Goal: Information Seeking & Learning: Learn about a topic

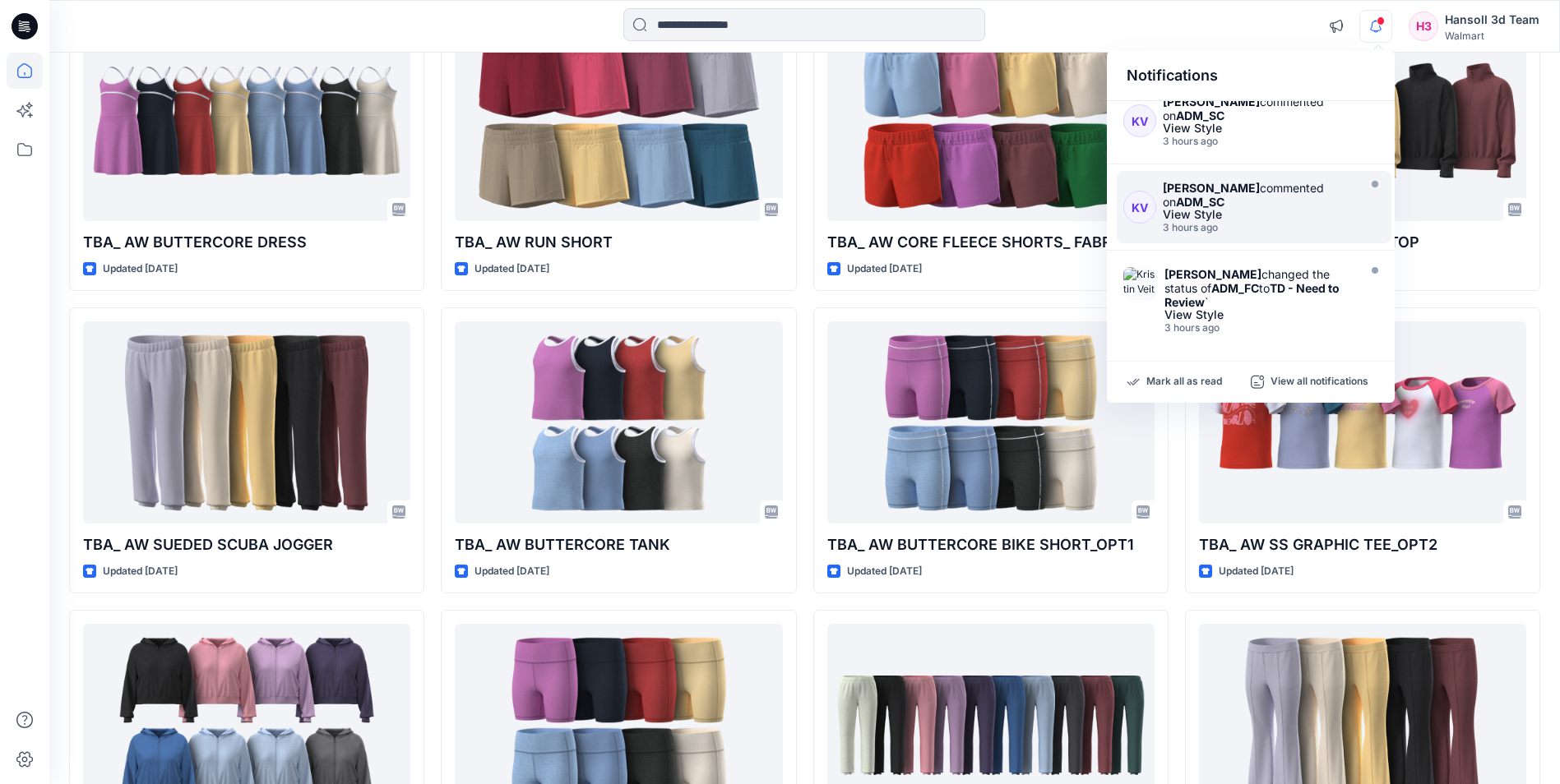
scroll to position [164, 0]
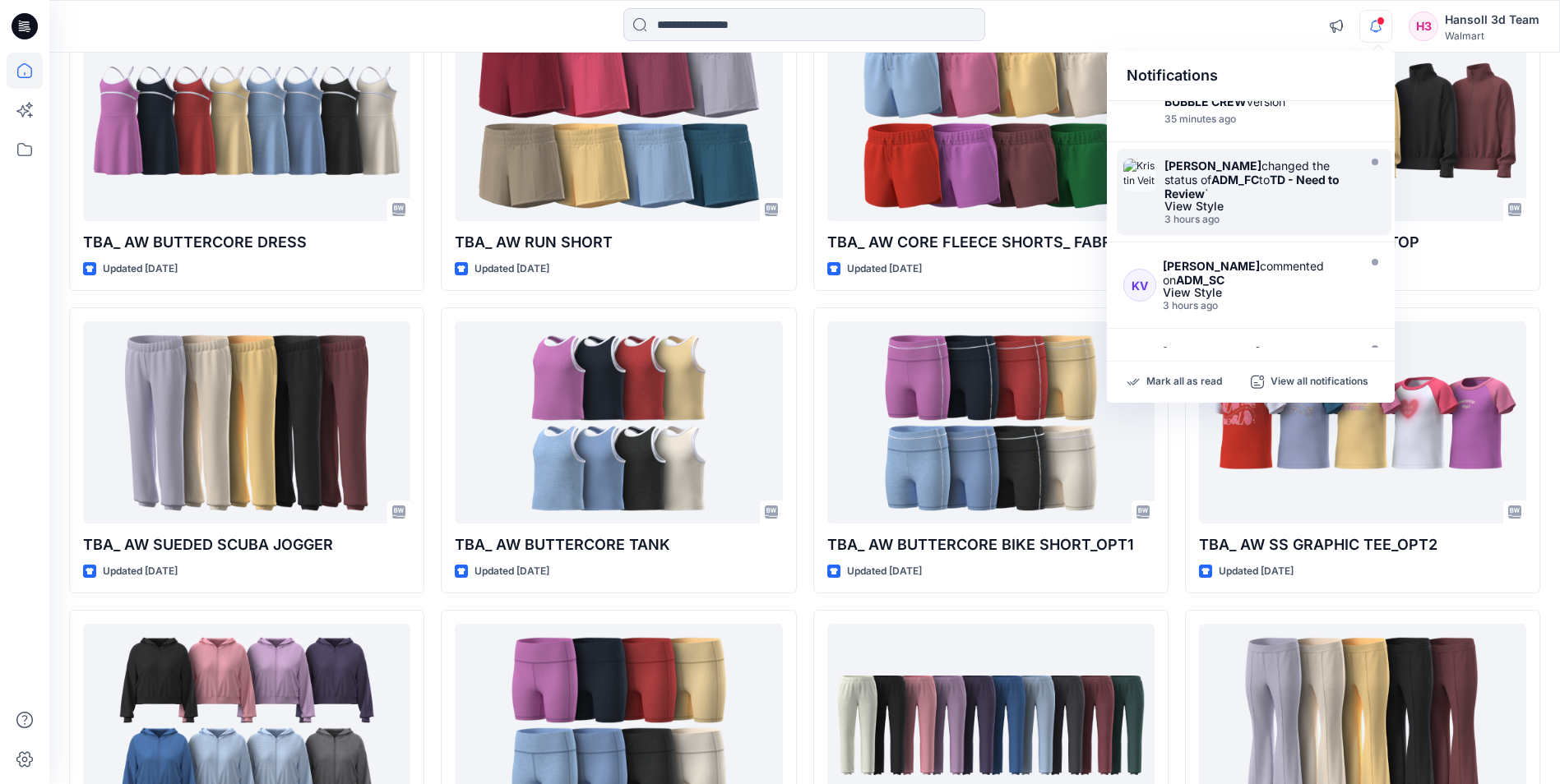
click at [1227, 208] on div "View Style" at bounding box center [1258, 207] width 189 height 11
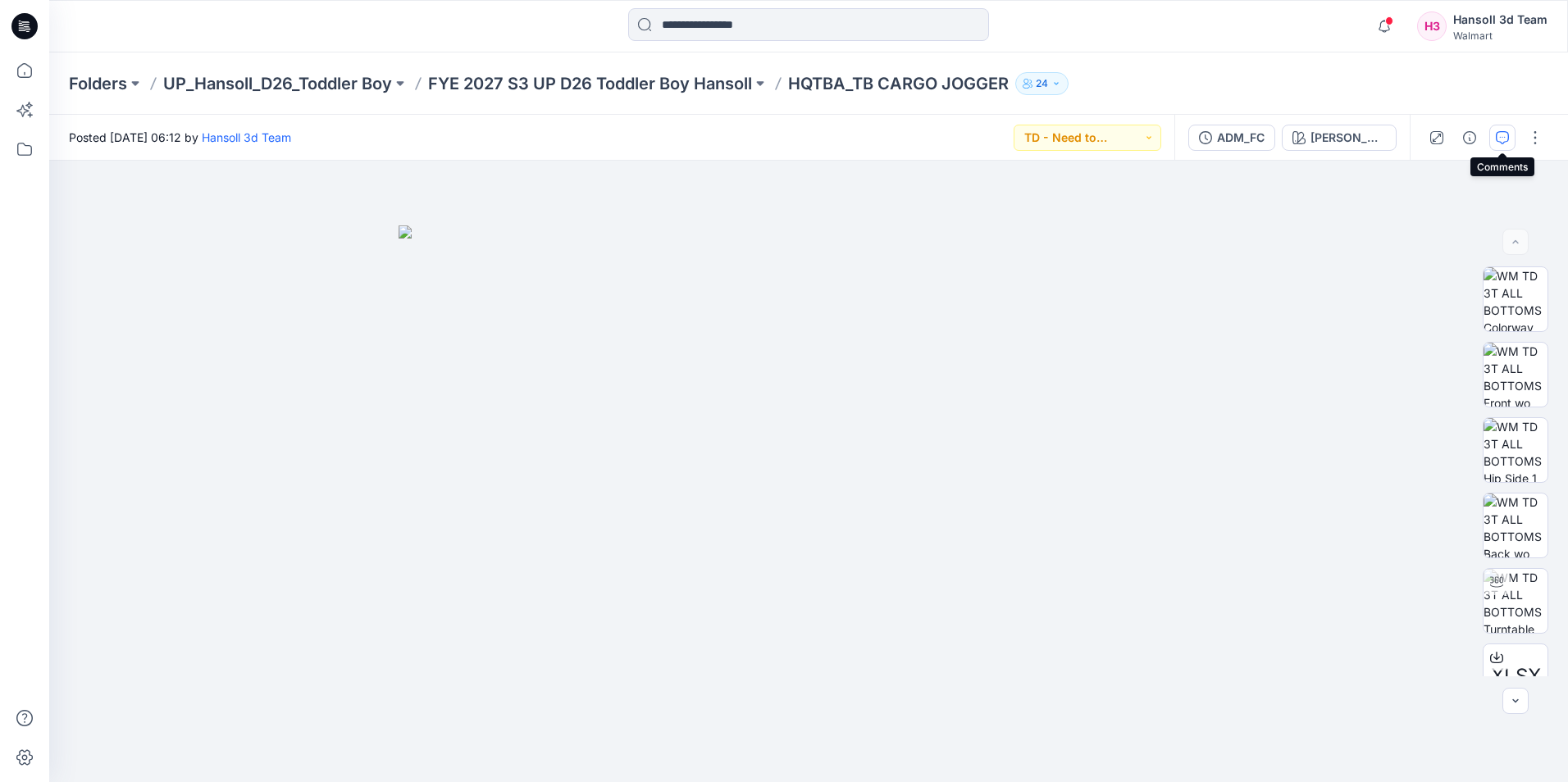
click at [1508, 136] on icon "button" at bounding box center [1503, 138] width 13 height 13
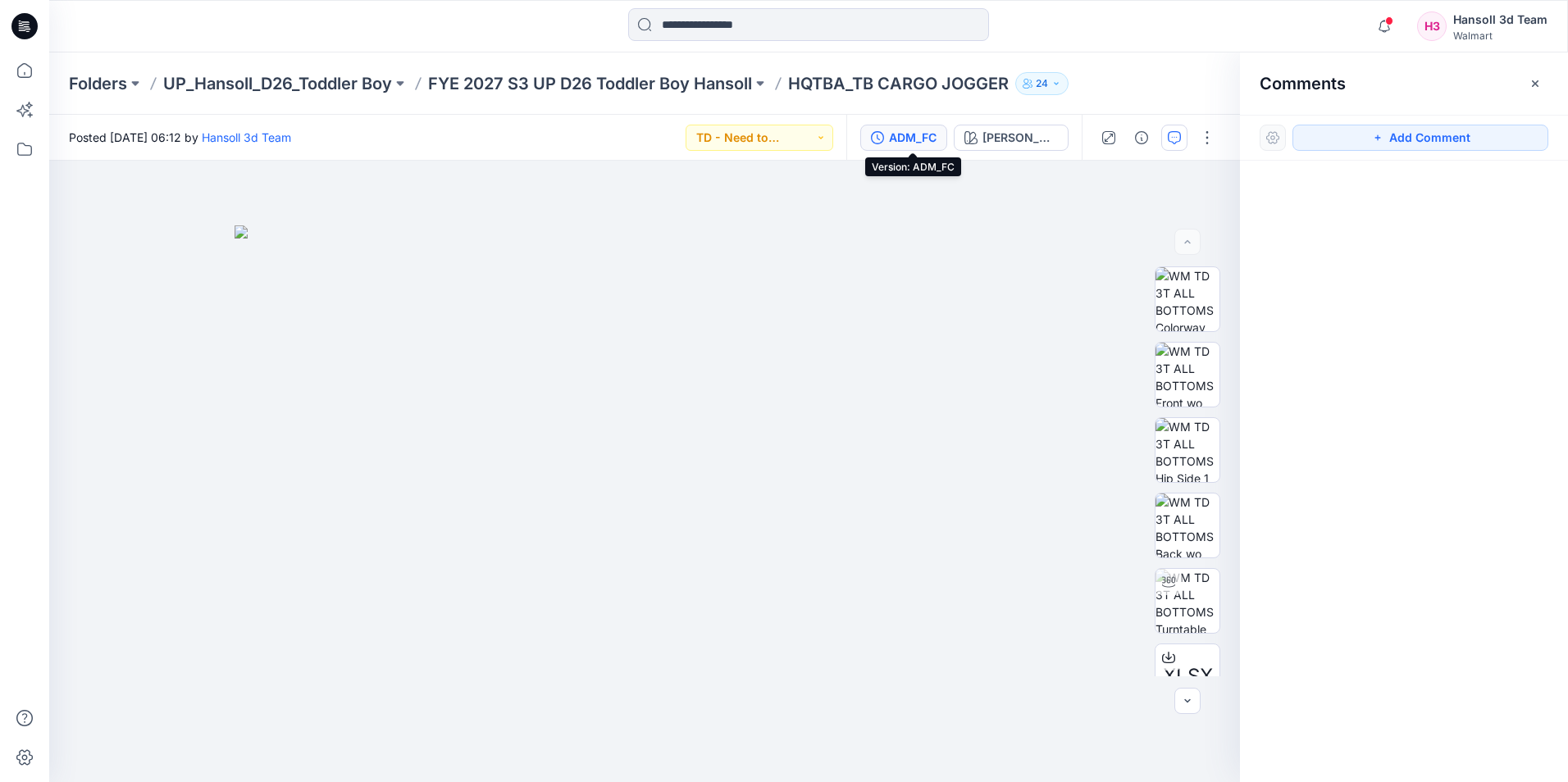
click at [909, 140] on div "ADM_FC" at bounding box center [913, 138] width 48 height 18
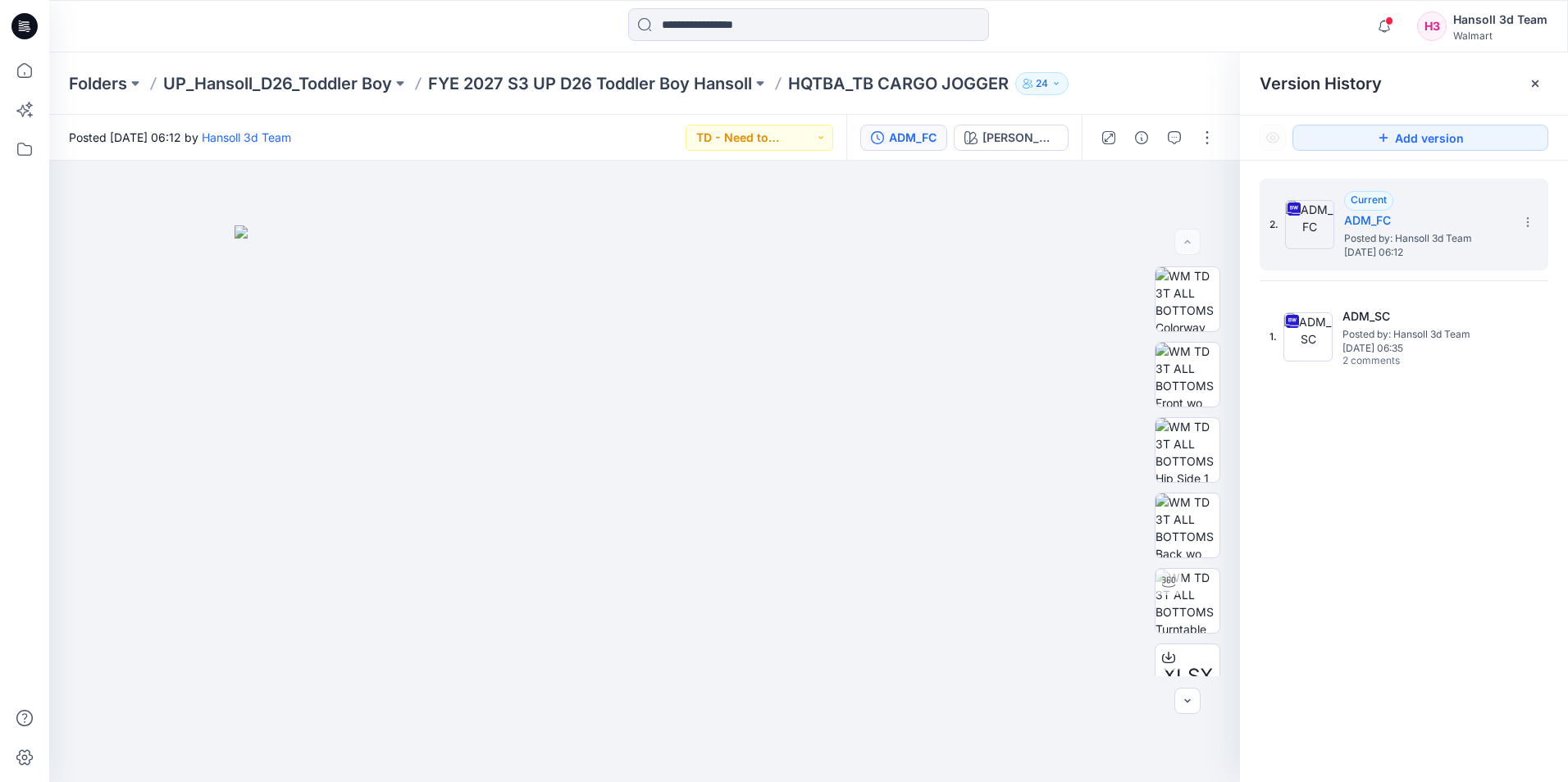
click at [948, 138] on button "ADM_FC" at bounding box center [904, 138] width 86 height 27
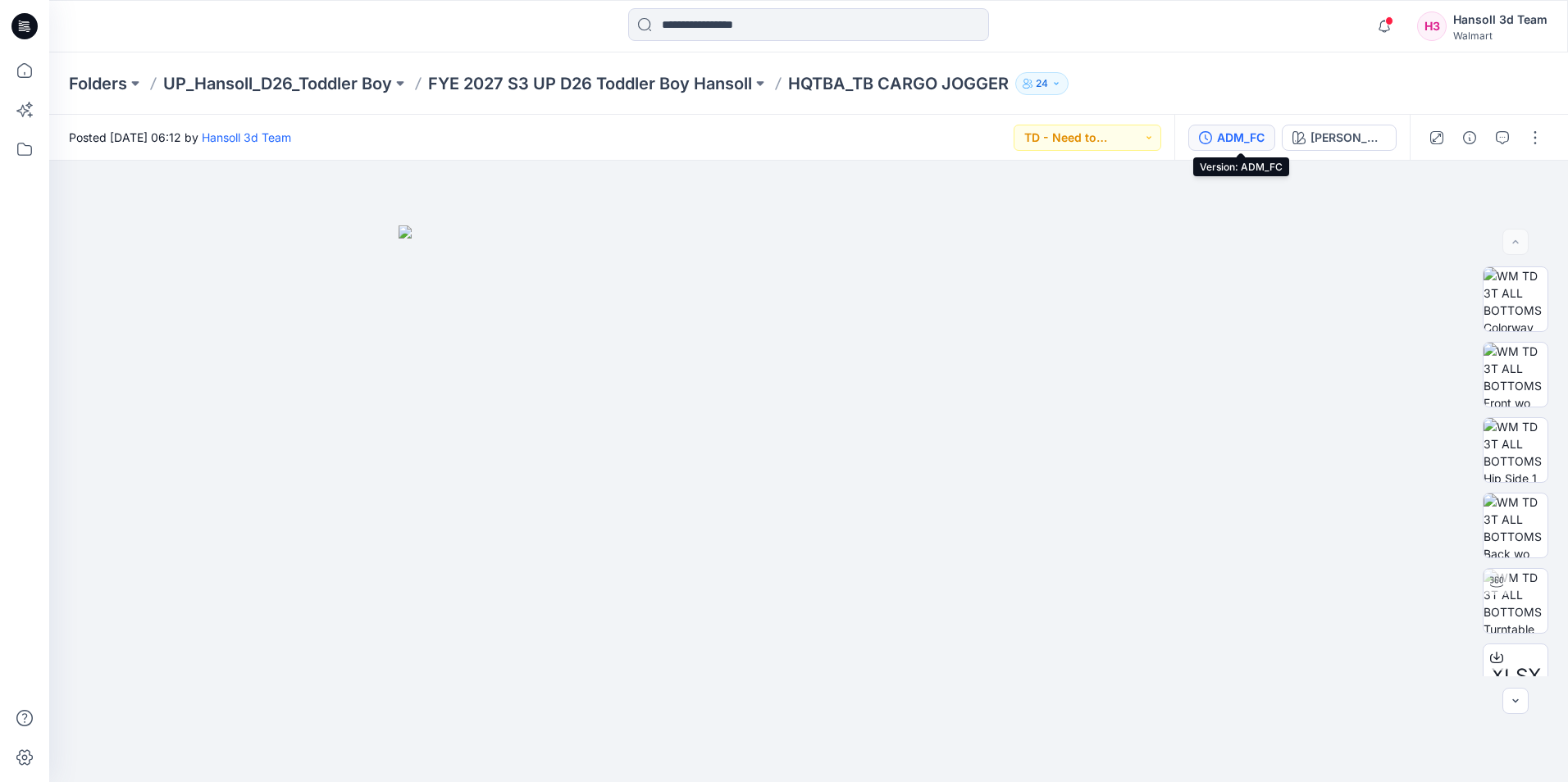
click at [1253, 139] on div "ADM_FC" at bounding box center [1241, 138] width 48 height 18
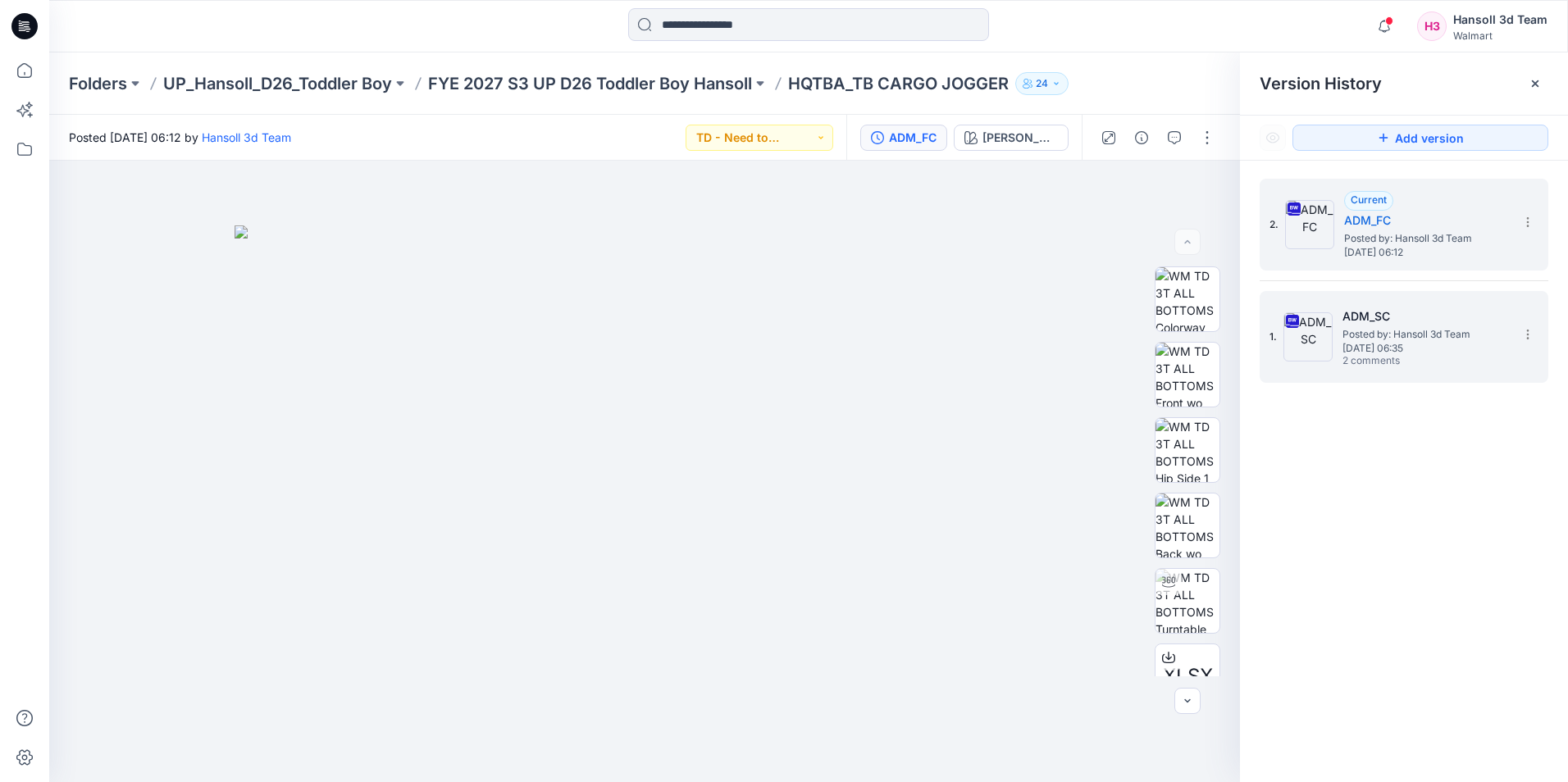
click at [1392, 341] on span "Posted by: Hansoll 3d Team" at bounding box center [1424, 335] width 164 height 17
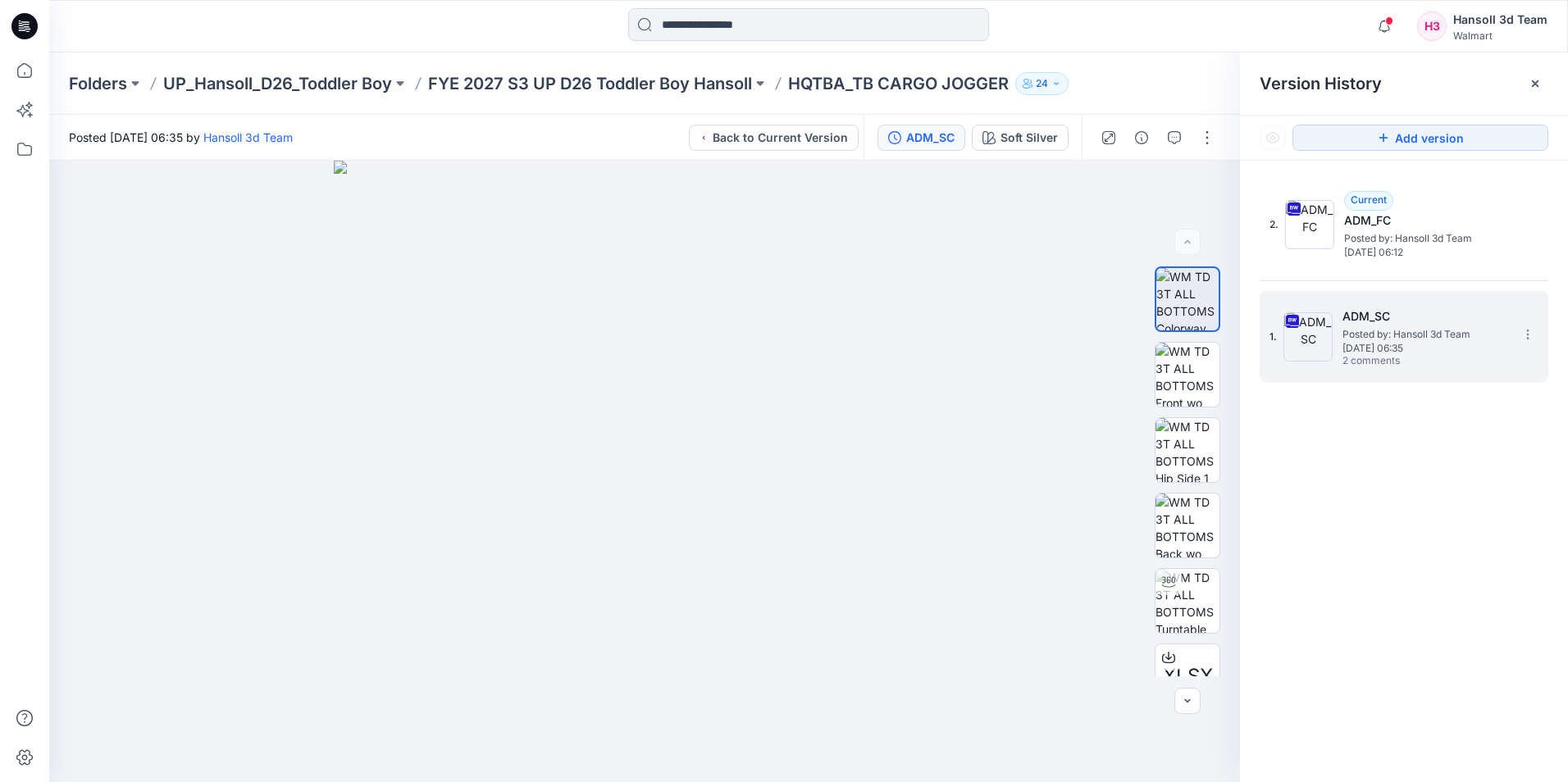
click at [1419, 346] on span "[DATE] 06:35" at bounding box center [1424, 349] width 164 height 11
click at [1182, 134] on button "button" at bounding box center [1174, 138] width 27 height 27
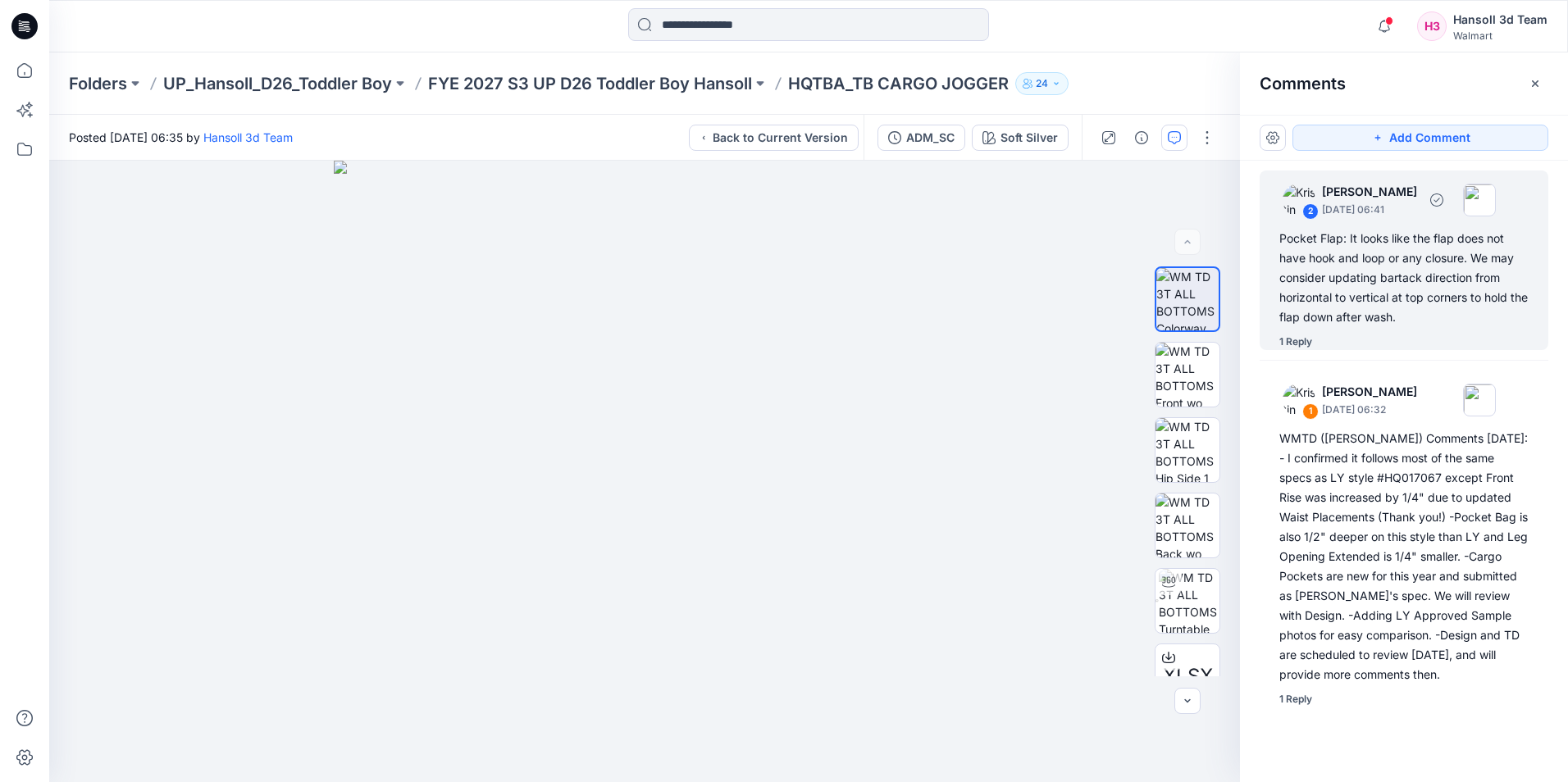
click at [1292, 338] on div "1 Reply" at bounding box center [1297, 342] width 33 height 17
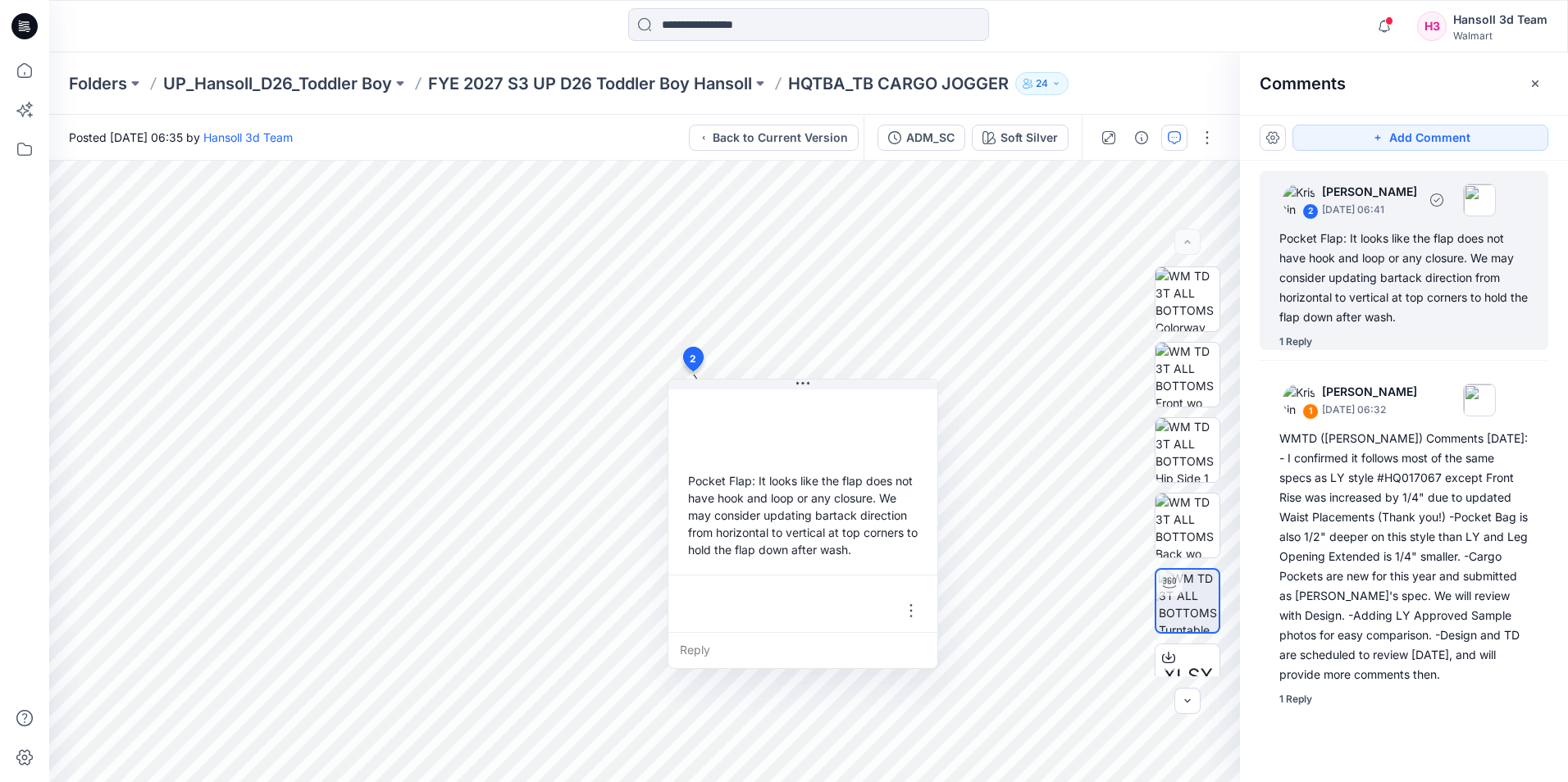
click at [1306, 339] on div "1 Reply" at bounding box center [1297, 342] width 33 height 17
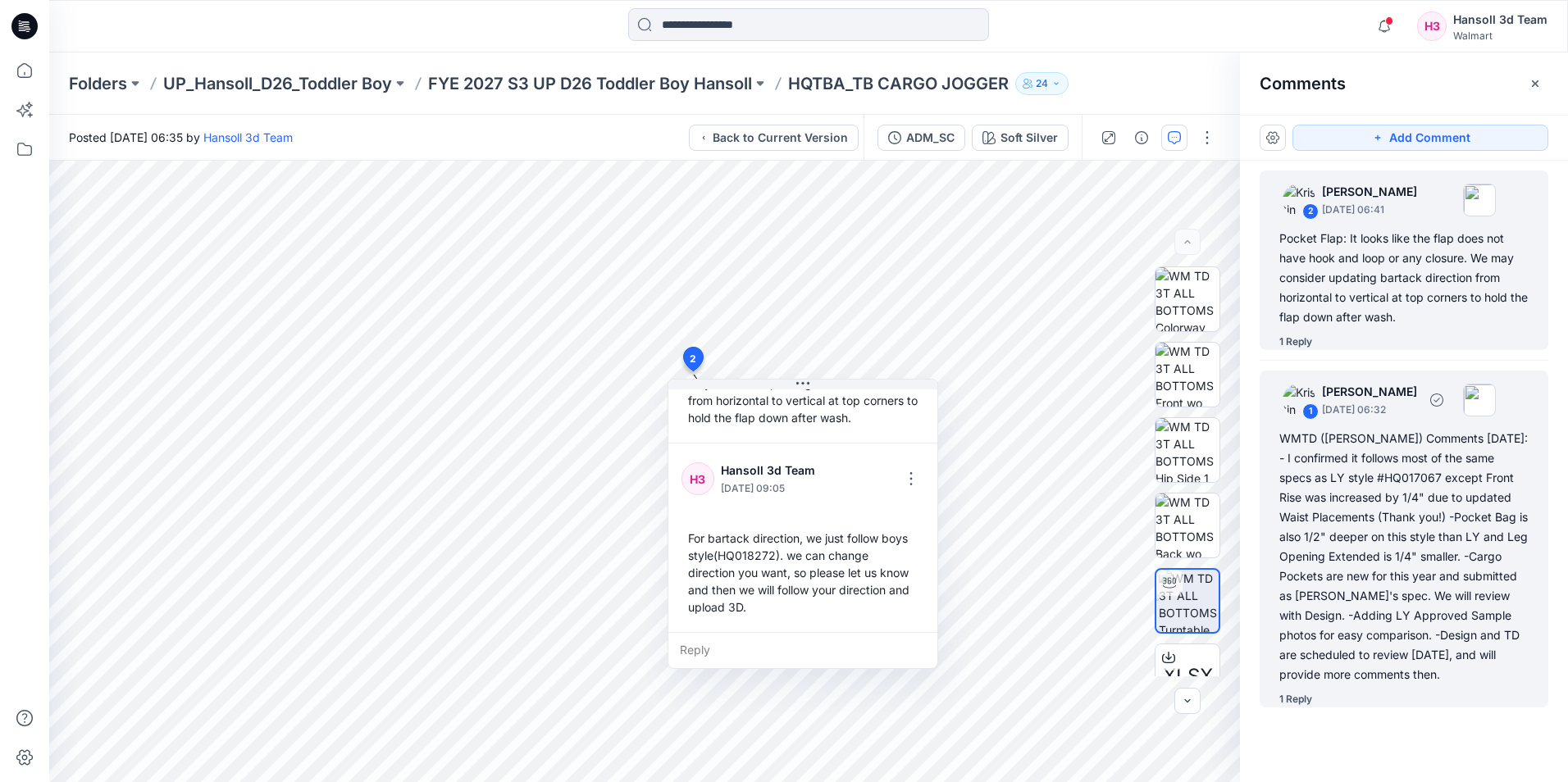
click at [1394, 465] on div "WMTD ([PERSON_NAME]) Comments [DATE]: - I confirmed it follows most of the same…" at bounding box center [1404, 557] width 249 height 256
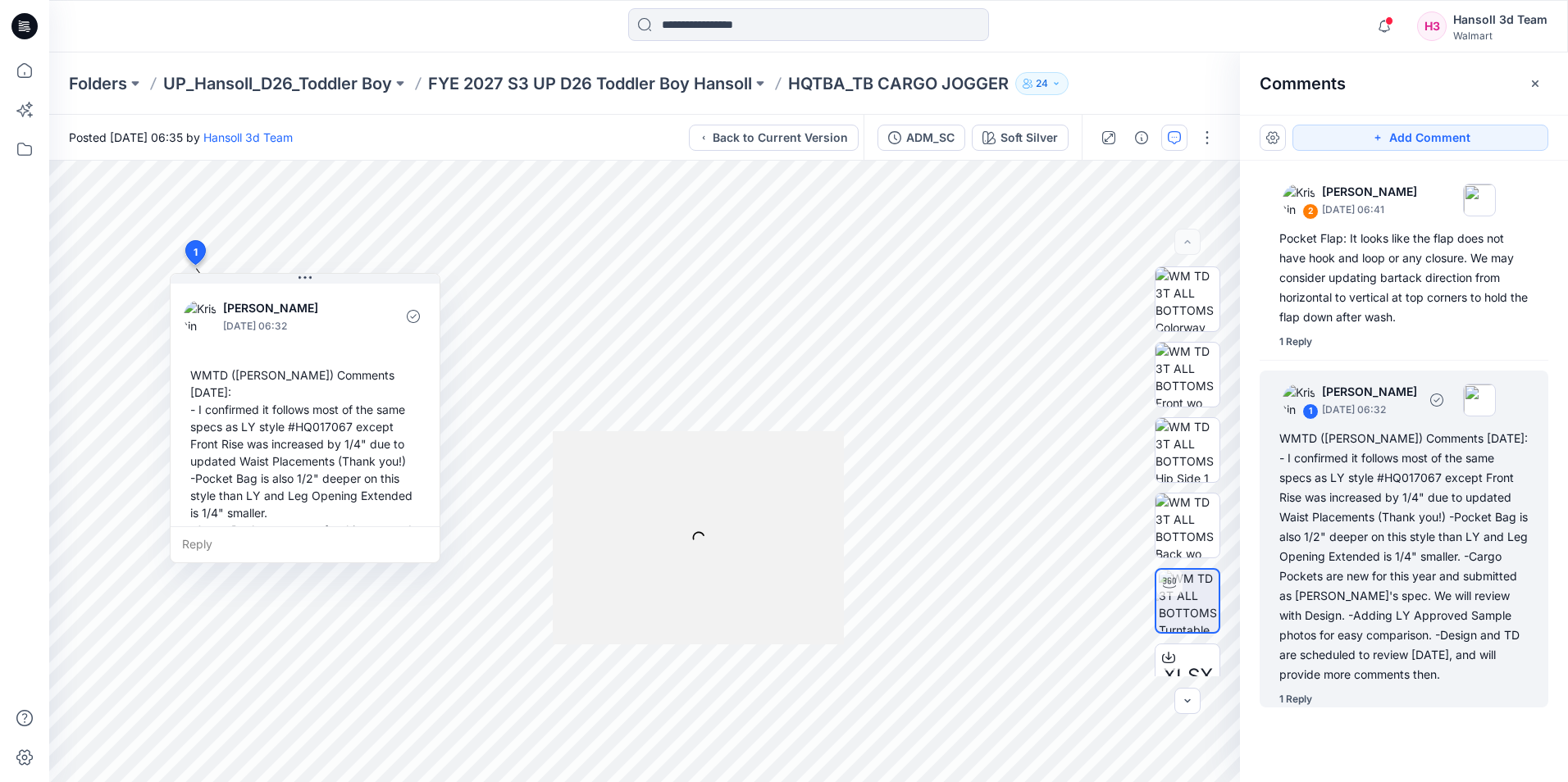
click at [1294, 697] on div "1 Reply" at bounding box center [1297, 700] width 33 height 17
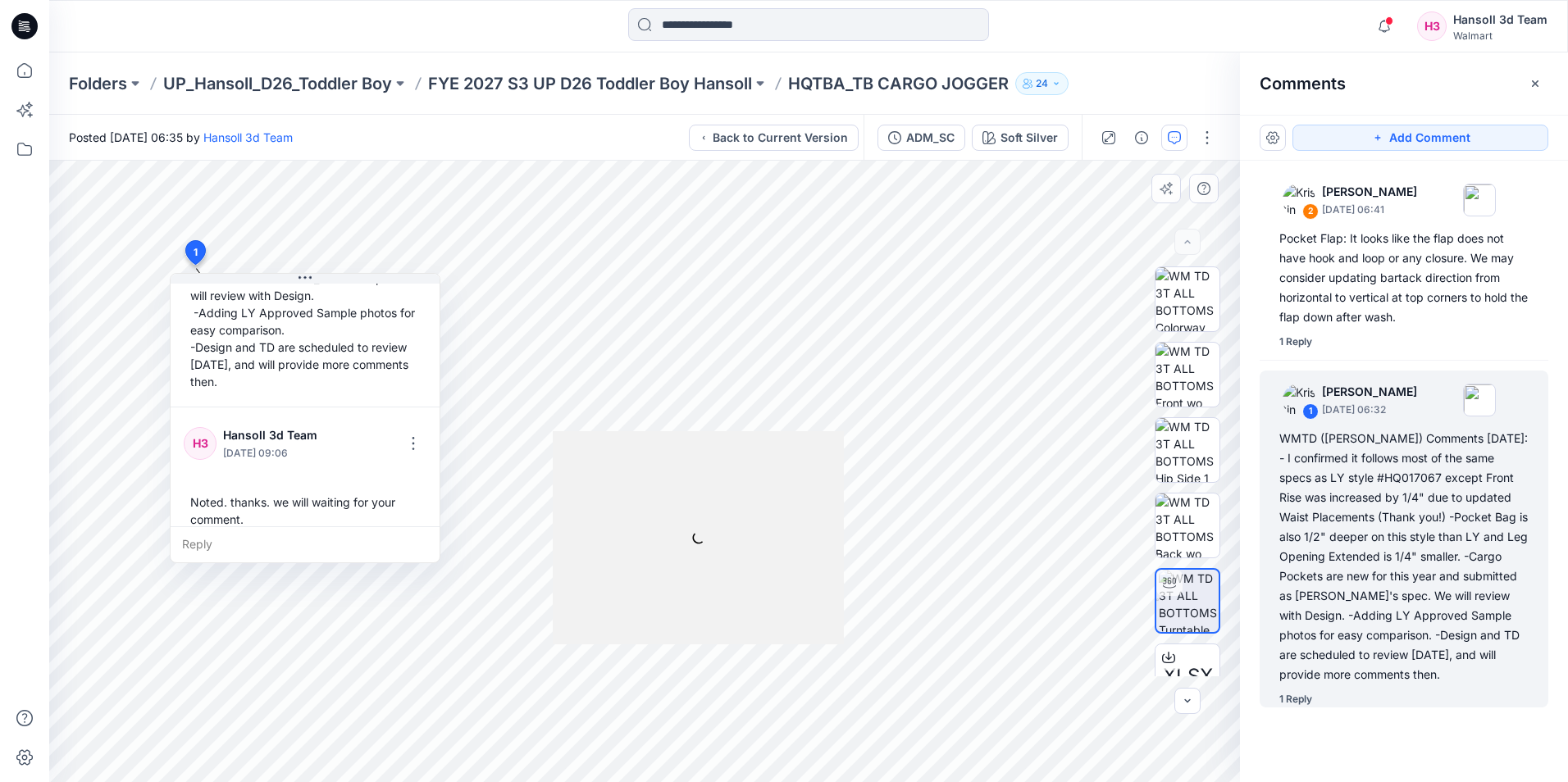
scroll to position [270, 0]
click at [699, 79] on p "FYE 2027 S3 UP D26 Toddler Boy Hansoll" at bounding box center [590, 83] width 324 height 23
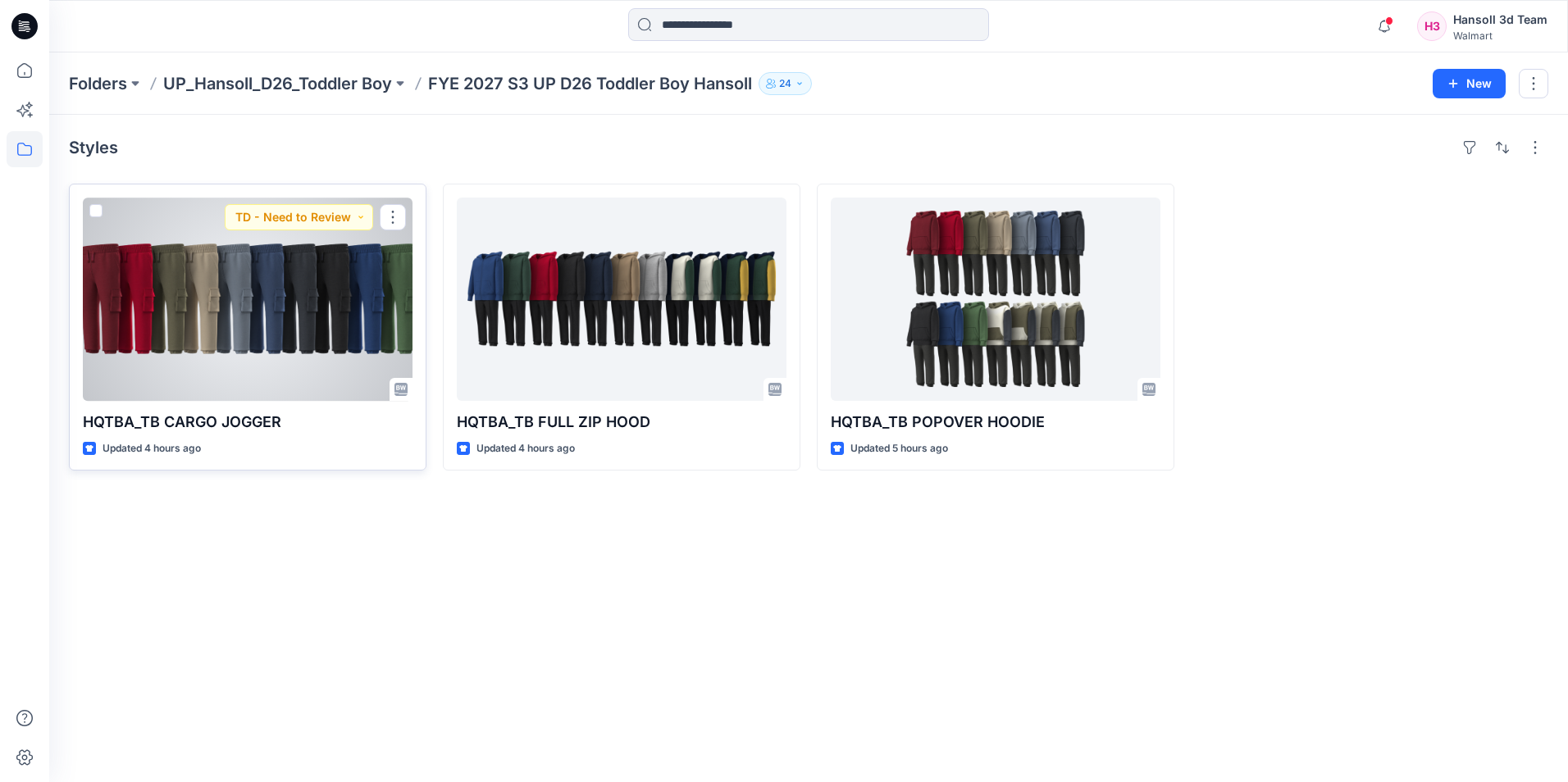
click at [321, 299] on div at bounding box center [248, 299] width 329 height 203
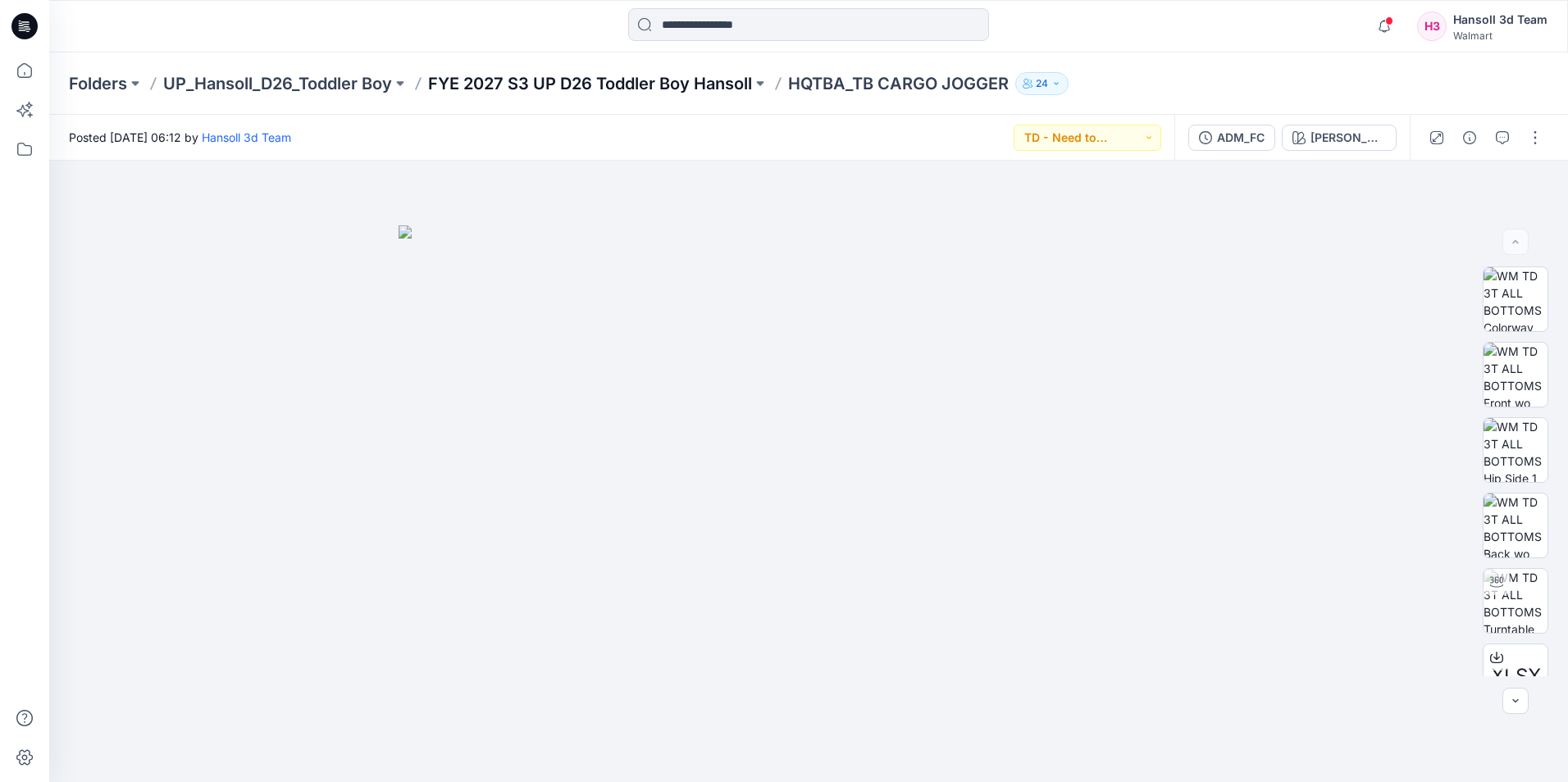
click at [537, 80] on p "FYE 2027 S3 UP D26 Toddler Boy Hansoll" at bounding box center [590, 83] width 324 height 23
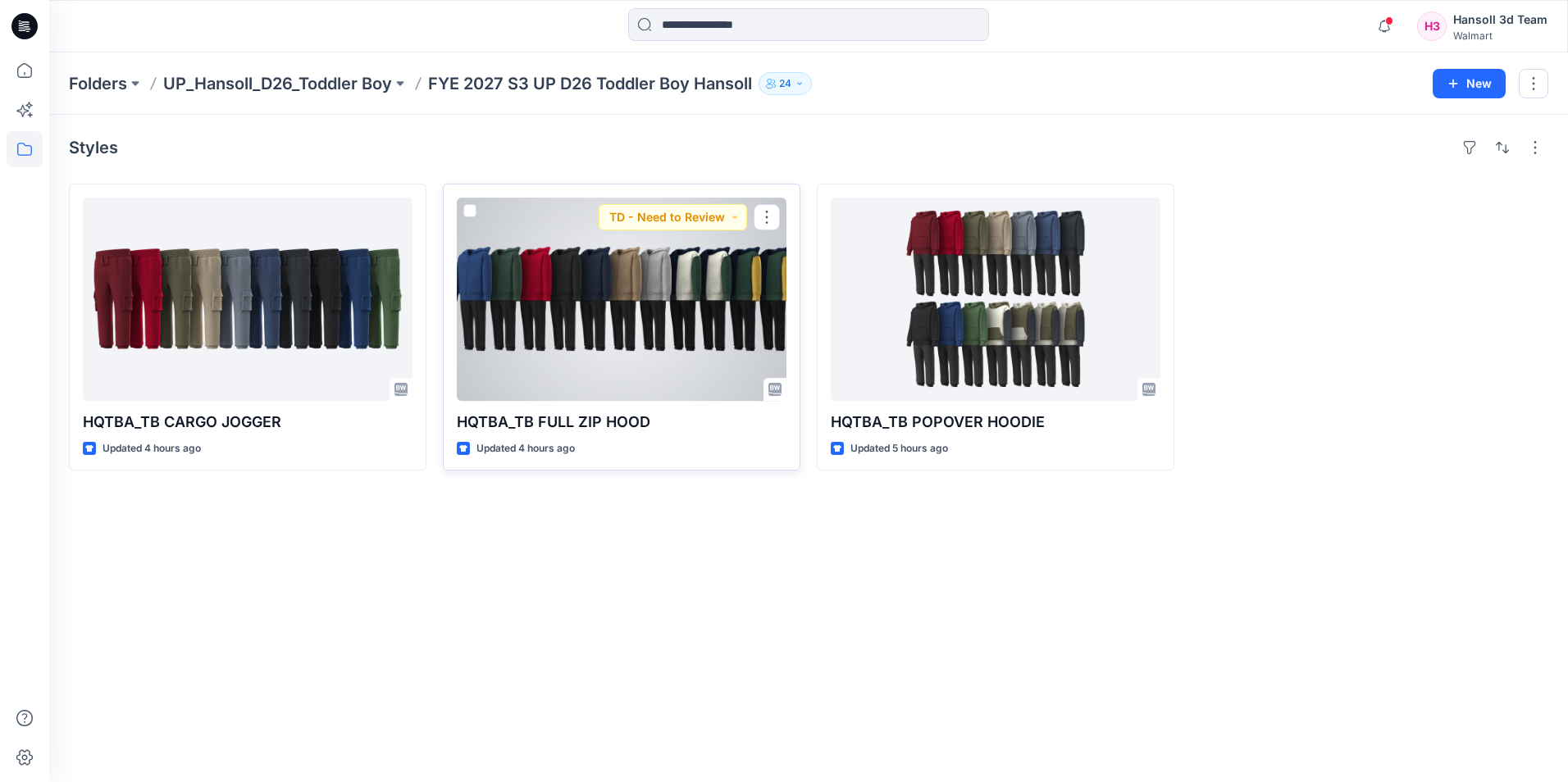
click at [601, 315] on div at bounding box center [622, 299] width 329 height 203
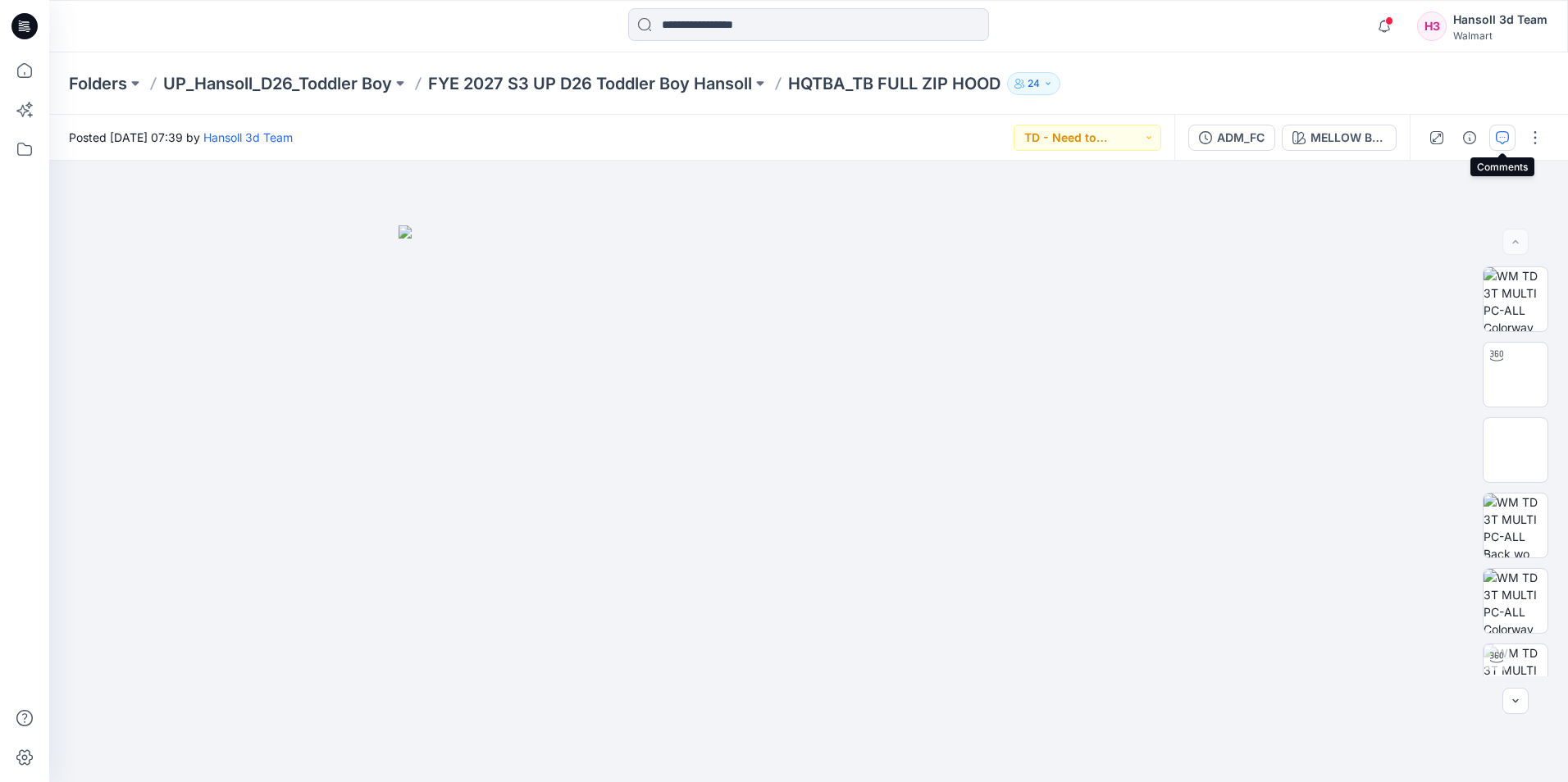
click at [1500, 139] on icon "button" at bounding box center [1503, 138] width 13 height 13
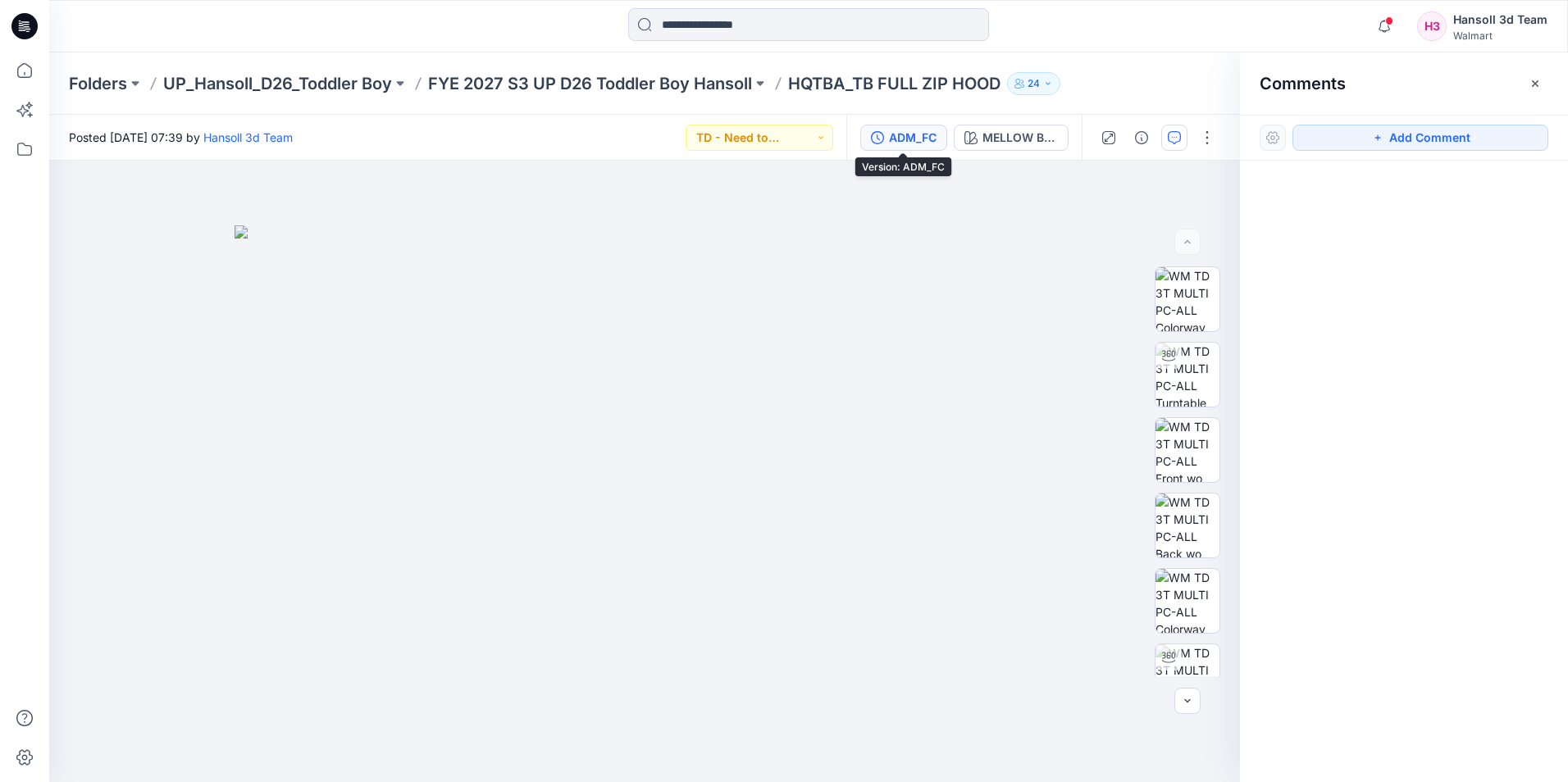
click at [926, 138] on div "ADM_FC" at bounding box center [913, 138] width 48 height 18
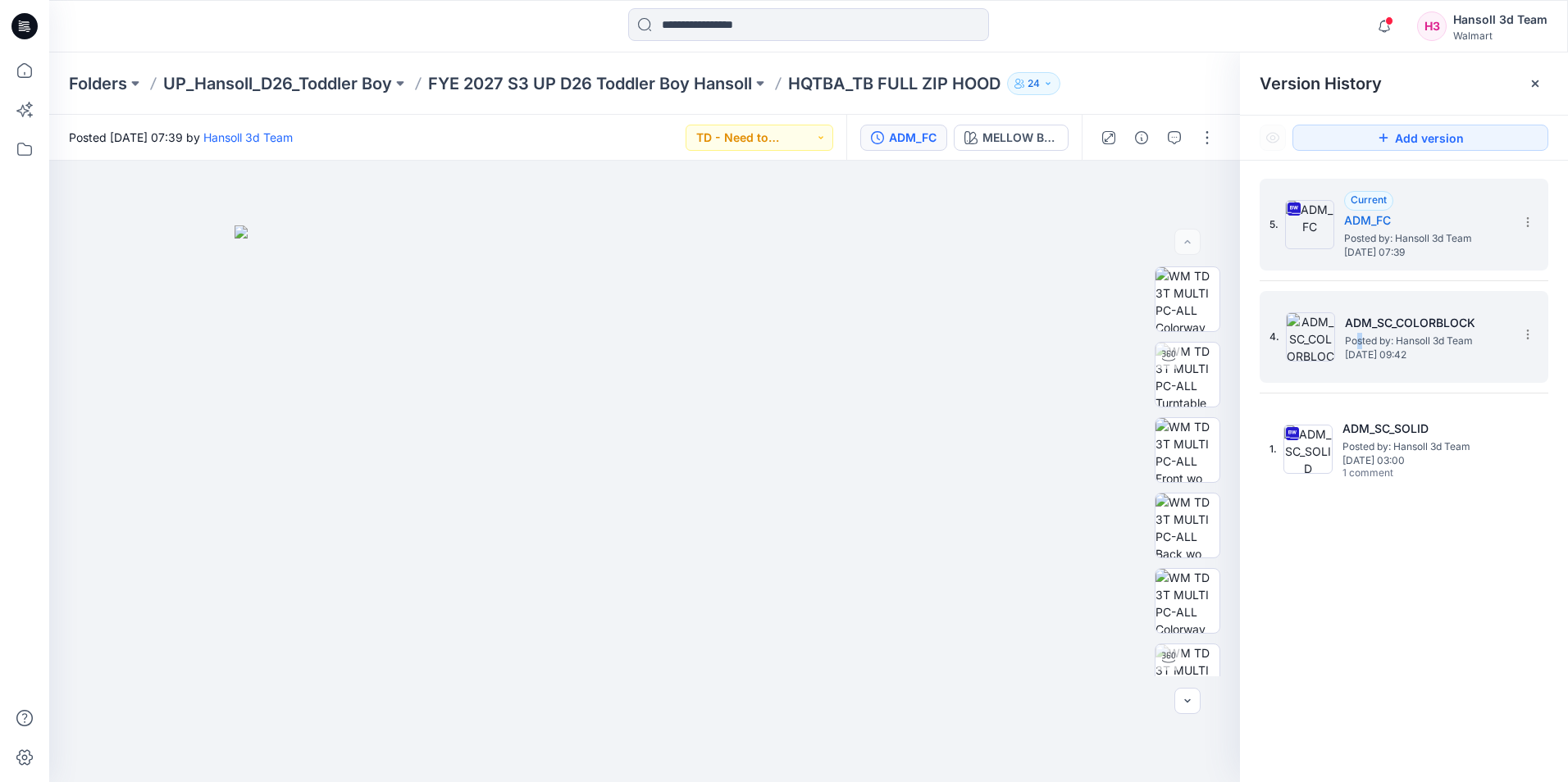
click at [1360, 339] on span "Posted by: Hansoll 3d Team" at bounding box center [1427, 341] width 164 height 17
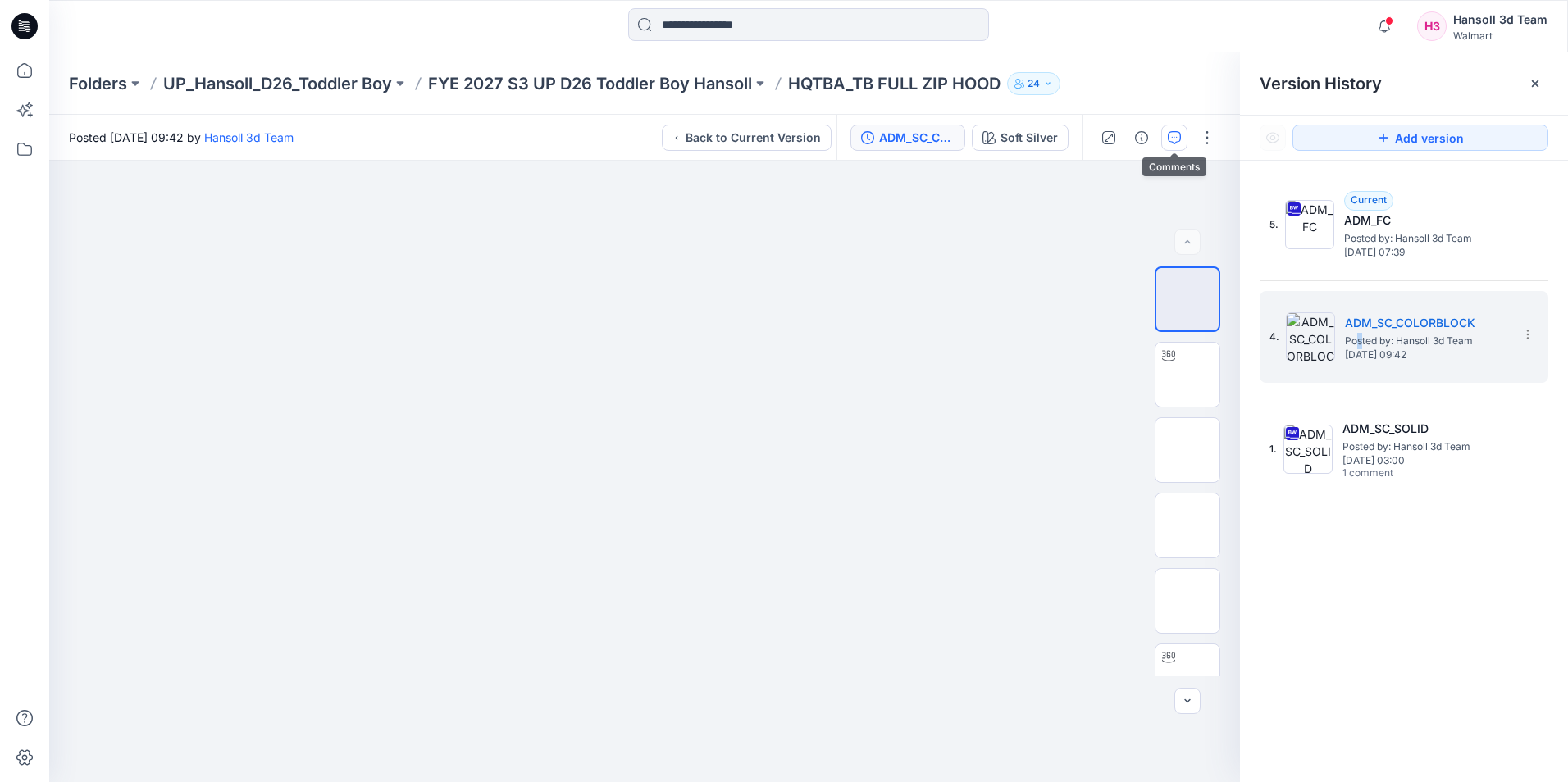
click at [1169, 137] on icon "button" at bounding box center [1174, 138] width 13 height 13
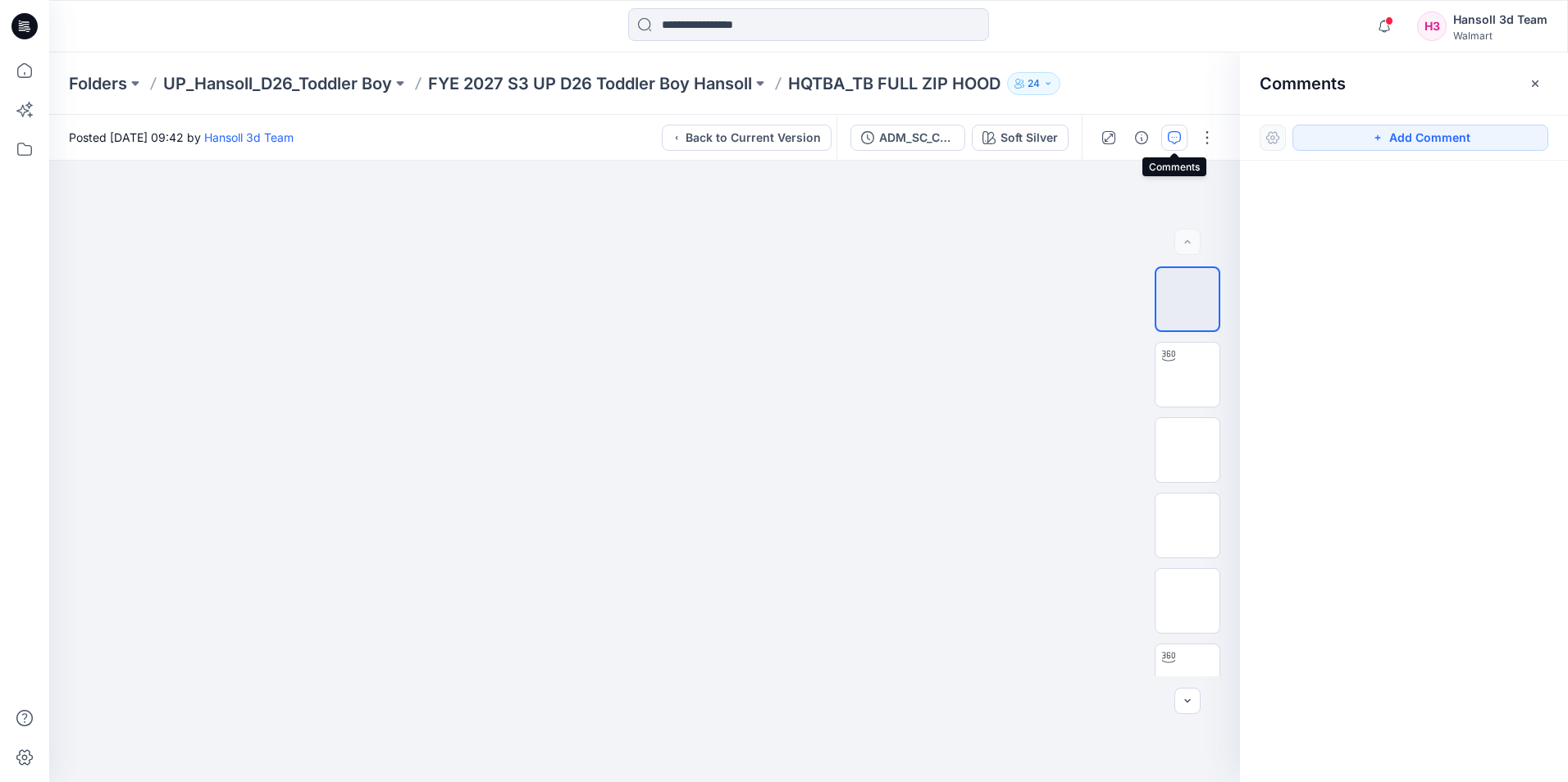
click at [1170, 139] on icon "button" at bounding box center [1174, 138] width 13 height 13
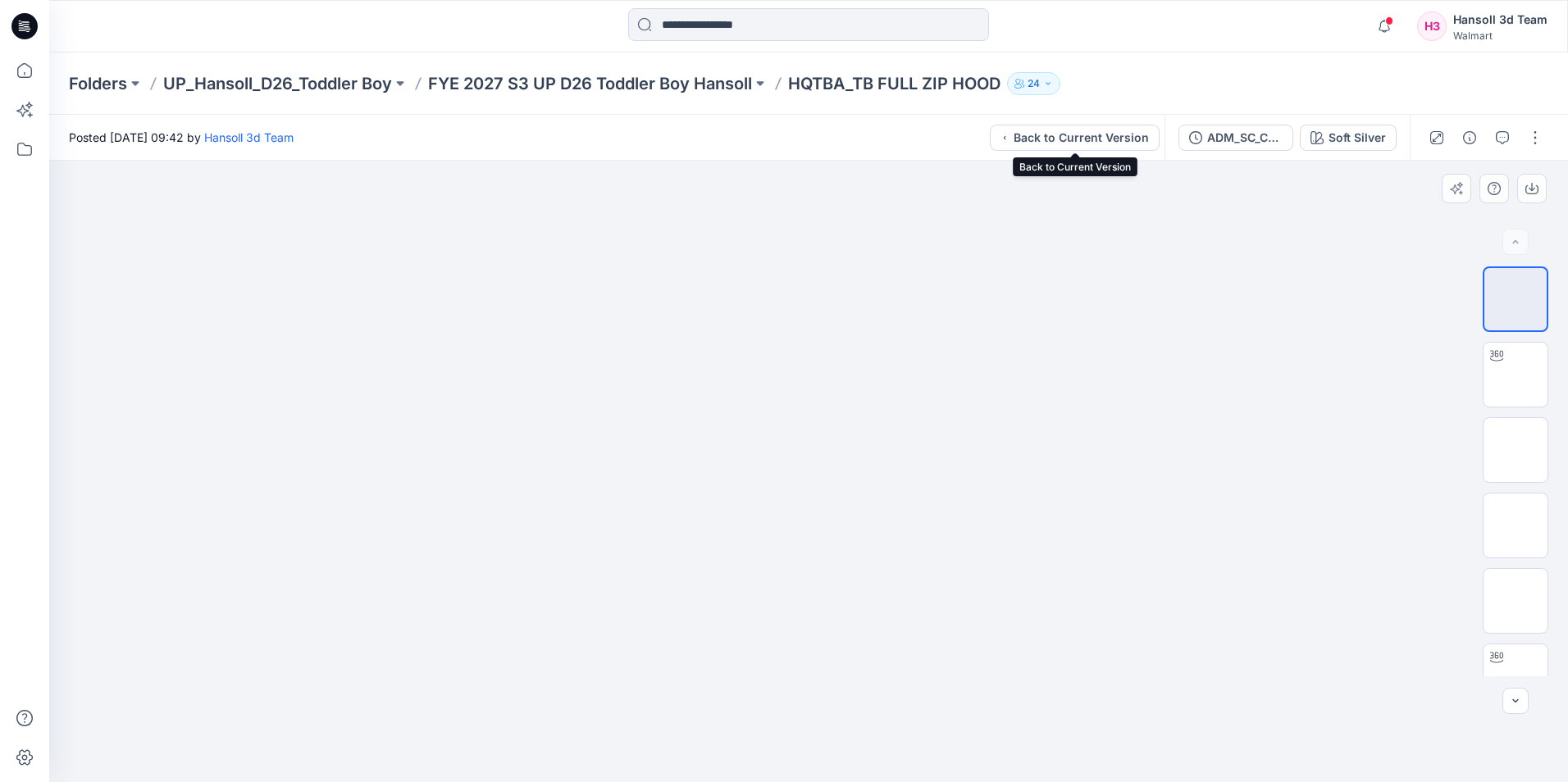
drag, startPoint x: 1107, startPoint y: 141, endPoint x: 1243, endPoint y: 236, distance: 165.9
click at [1235, 267] on div "Posted [DATE] 09:42 by Hansoll 3d Team Back to Current Version ADM_SC_COLORBLOC…" at bounding box center [808, 449] width 1519 height 668
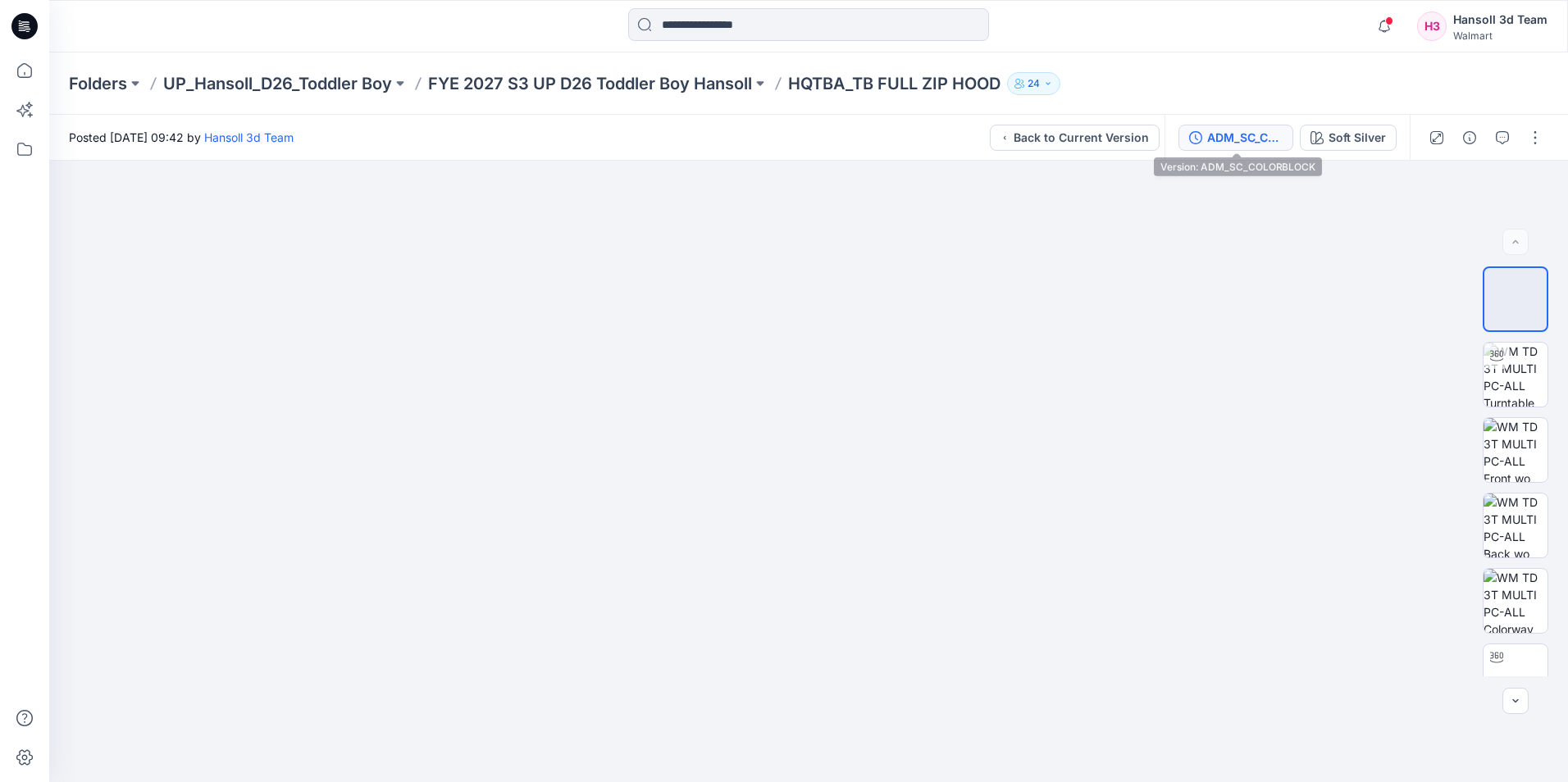
click at [1253, 145] on div "ADM_SC_COLORBLOCK" at bounding box center [1245, 138] width 75 height 18
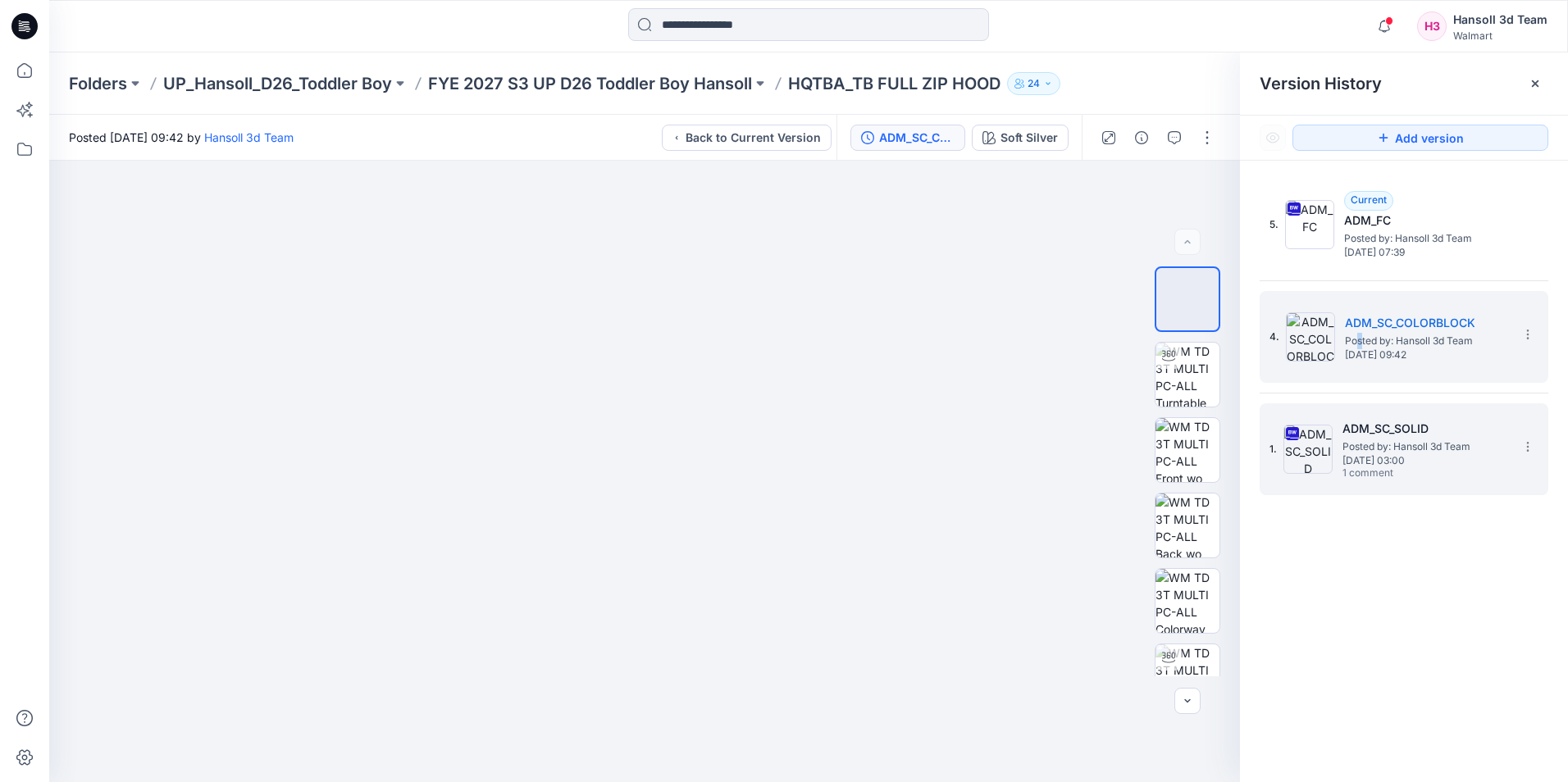
drag, startPoint x: 1332, startPoint y: 439, endPoint x: 1343, endPoint y: 441, distance: 11.2
click at [1332, 440] on img at bounding box center [1308, 449] width 49 height 49
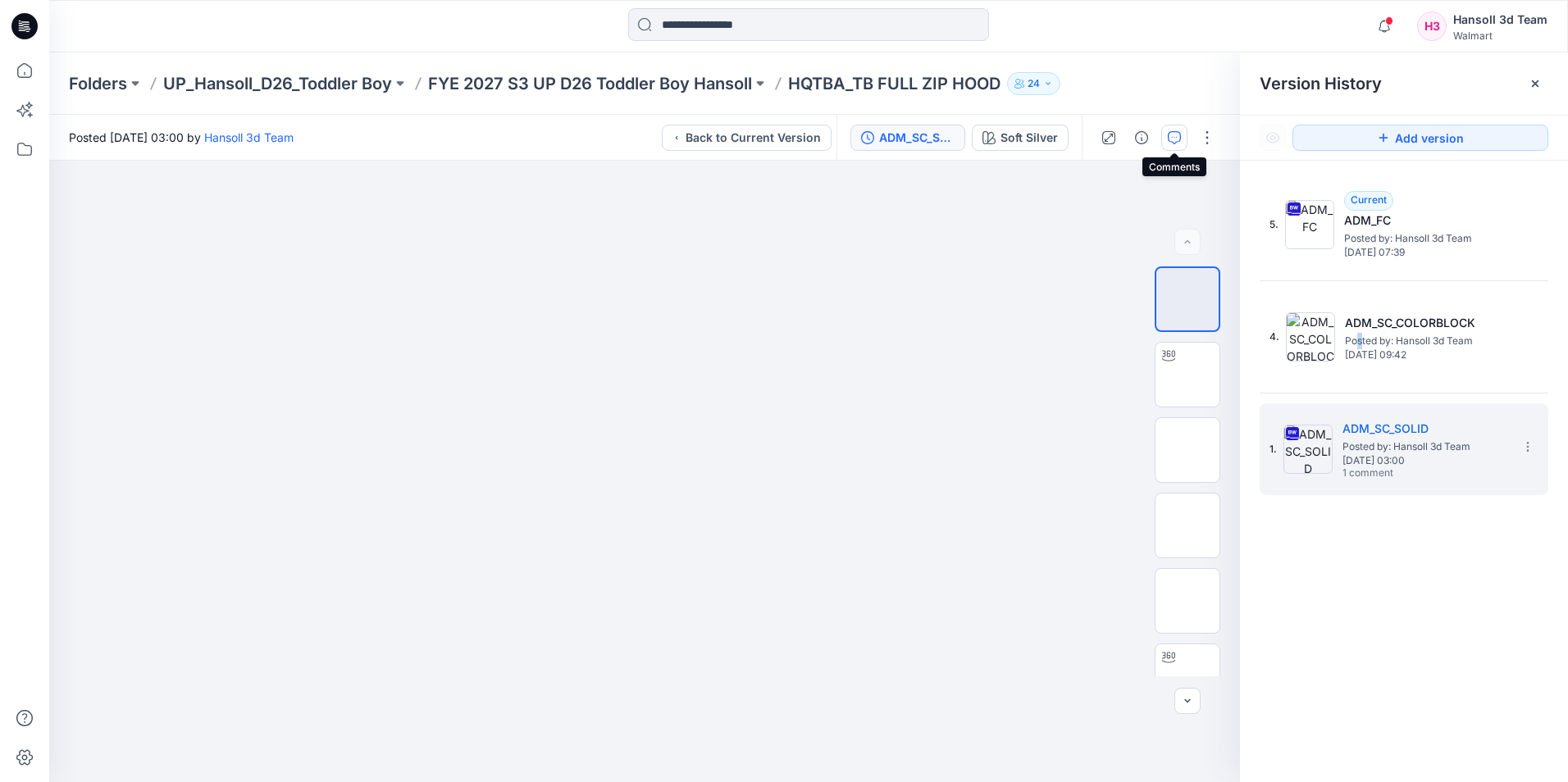
click at [1170, 136] on icon "button" at bounding box center [1174, 138] width 13 height 13
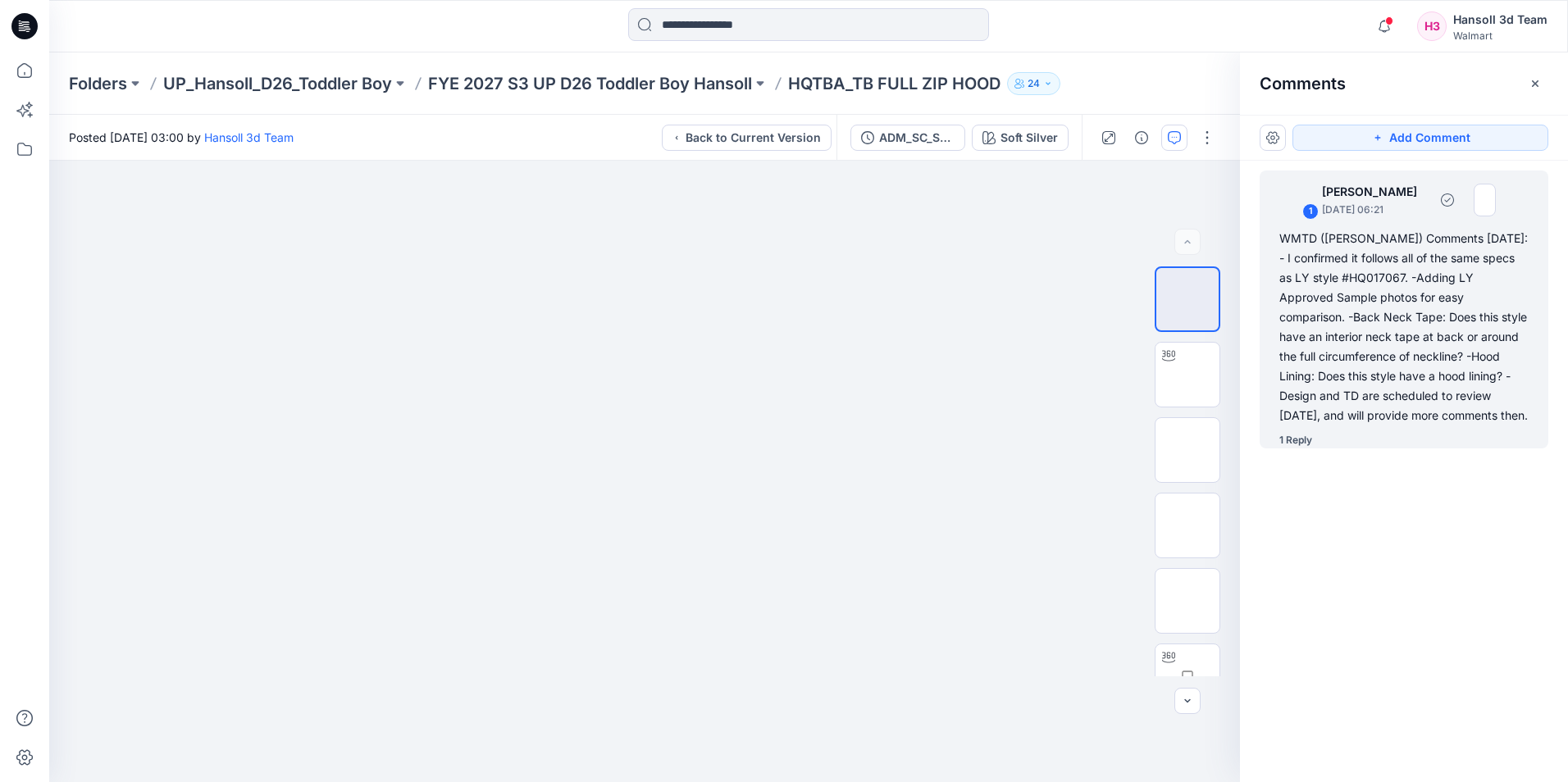
click at [1363, 283] on div "WMTD ([PERSON_NAME]) Comments [DATE]: - I confirmed it follows all of the same …" at bounding box center [1404, 328] width 249 height 197
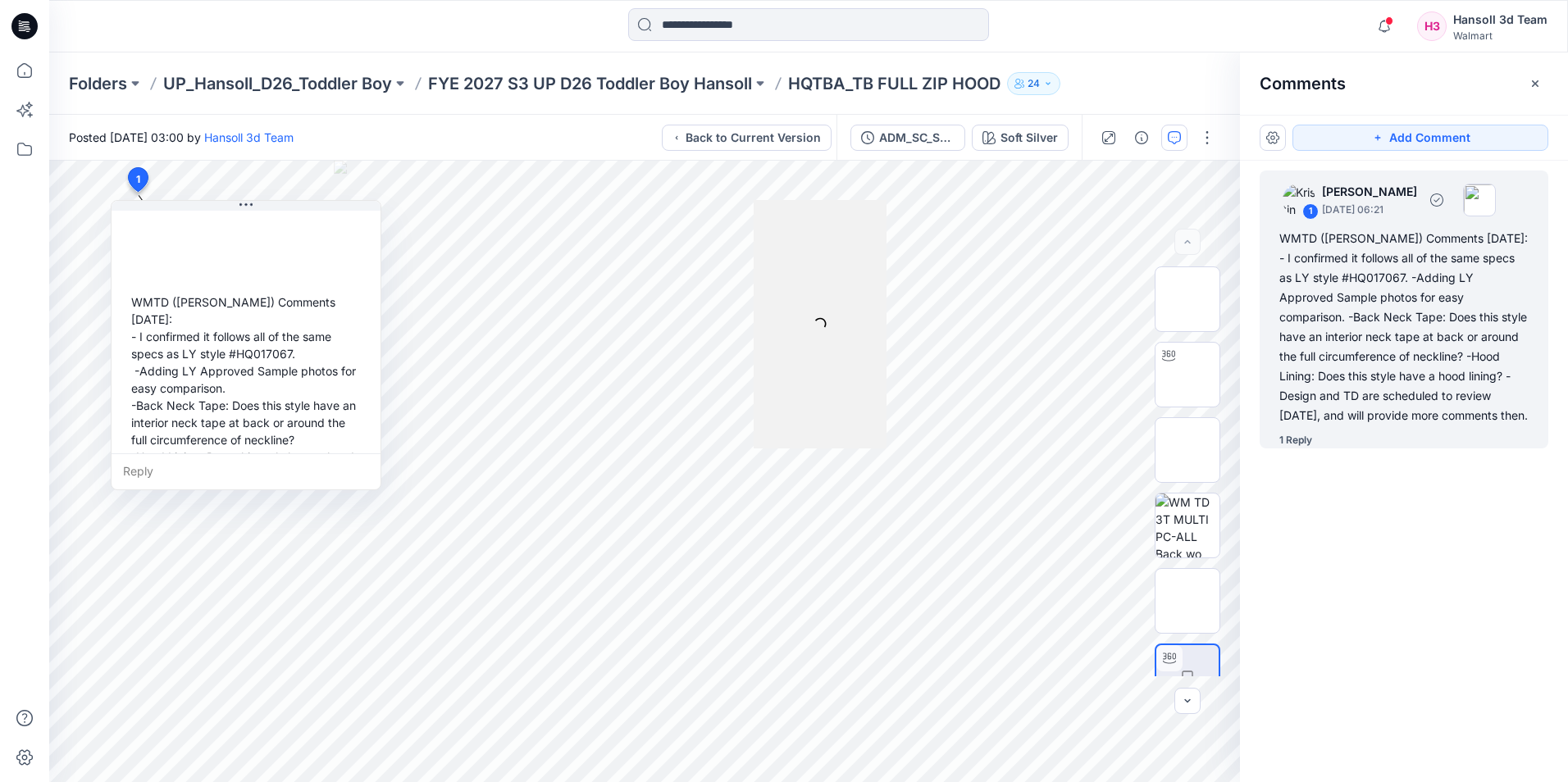
click at [1308, 215] on div "1" at bounding box center [1311, 212] width 17 height 17
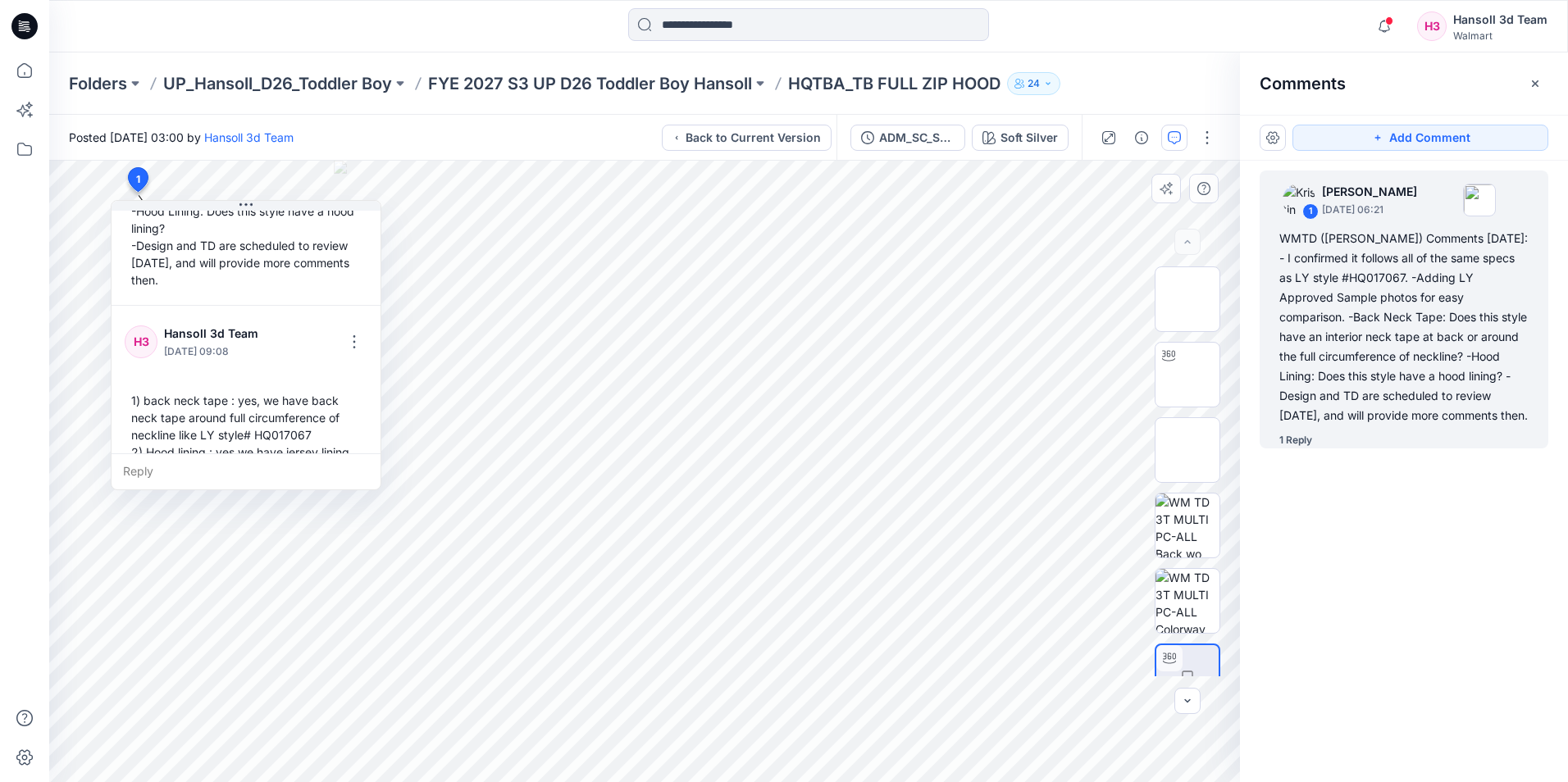
scroll to position [270, 0]
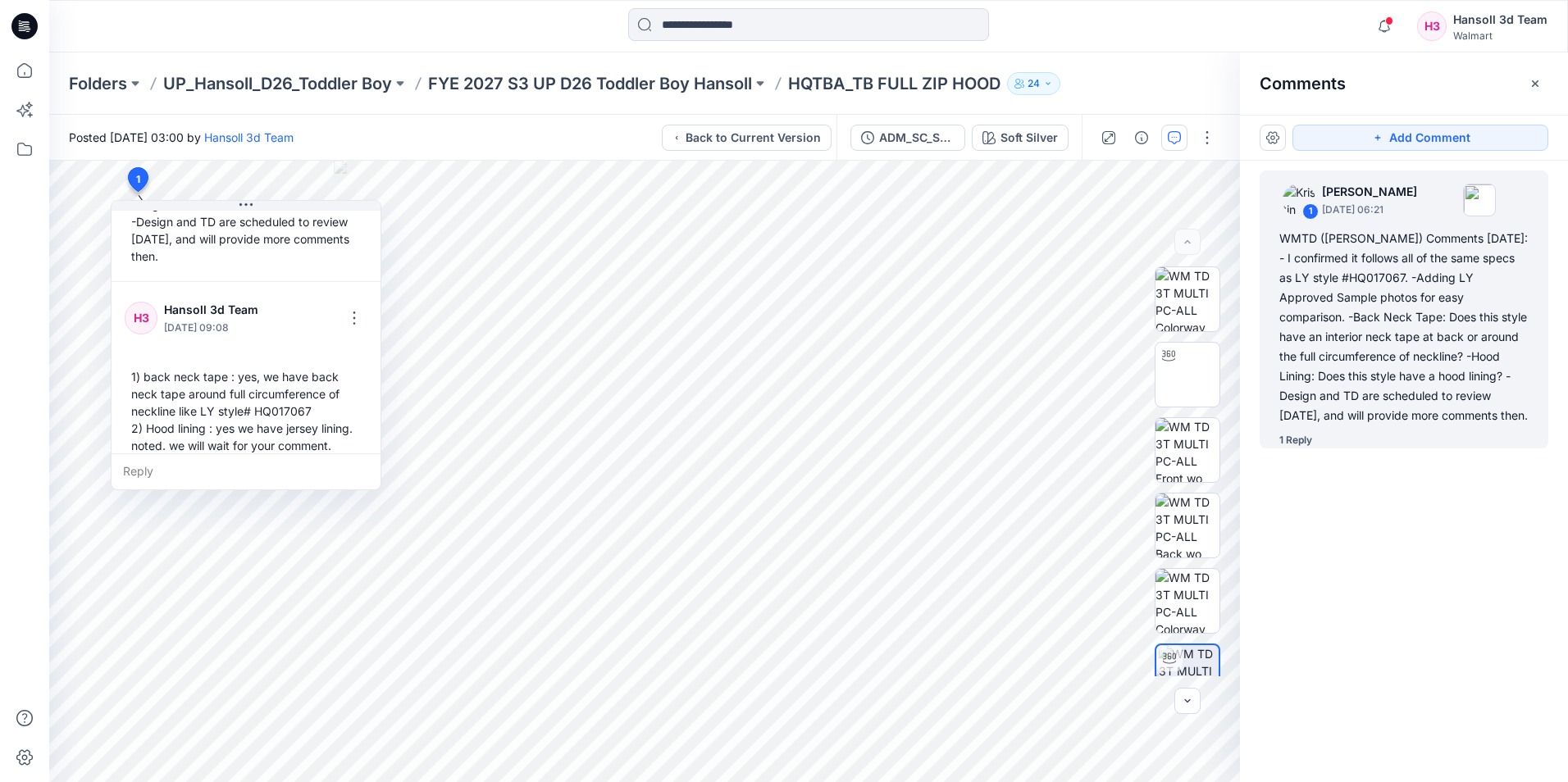
click at [1446, 525] on div "1 [PERSON_NAME] [DATE] 06:21 WMTD ([PERSON_NAME]) Comments [DATE]: - I confirme…" at bounding box center [1404, 442] width 329 height 561
click at [708, 79] on p "FYE 2027 S3 UP D26 Toddler Boy Hansoll" at bounding box center [590, 83] width 324 height 23
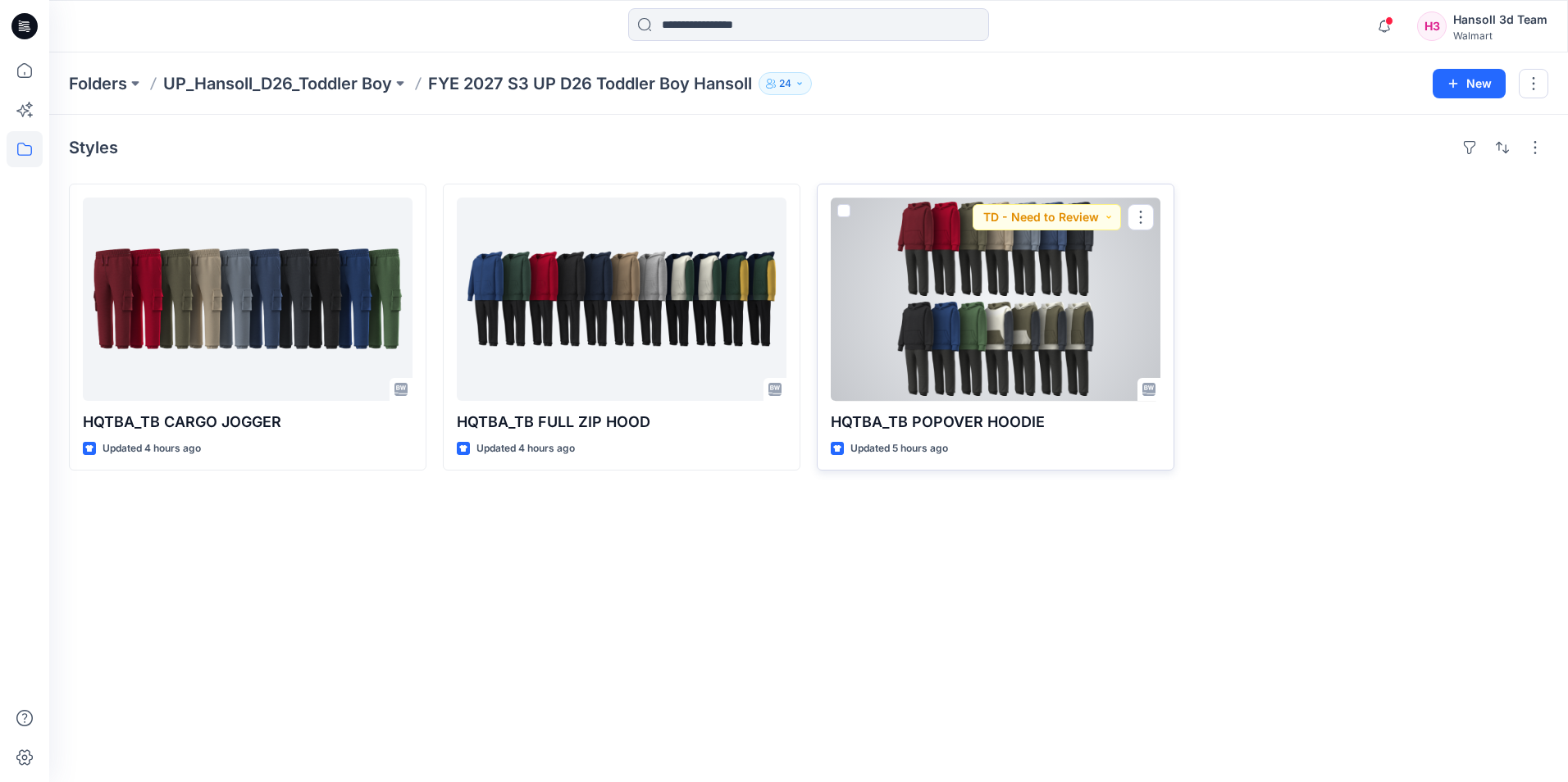
click at [1037, 306] on div at bounding box center [996, 299] width 329 height 203
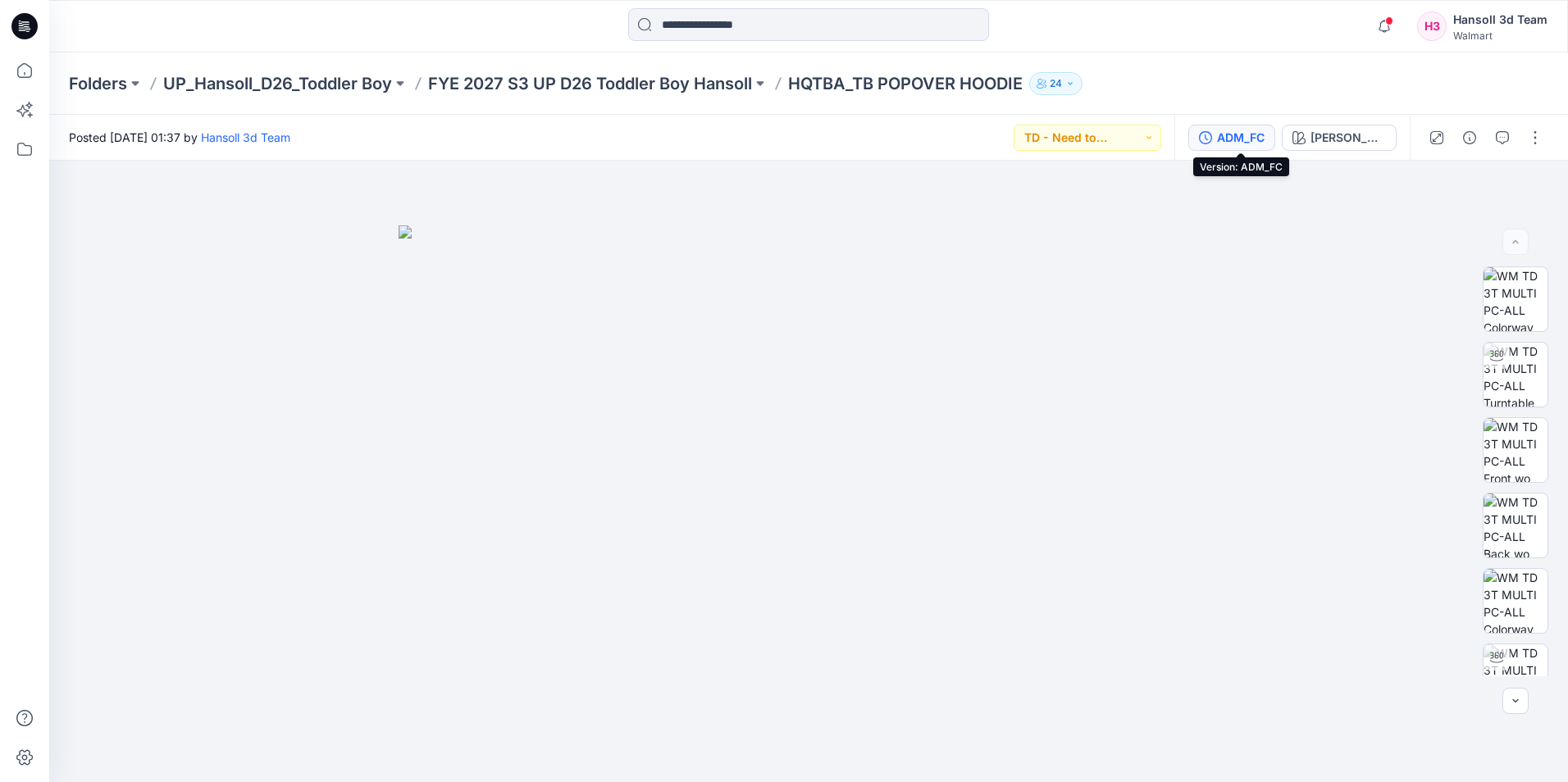
click at [1244, 145] on div "ADM_FC" at bounding box center [1241, 138] width 48 height 18
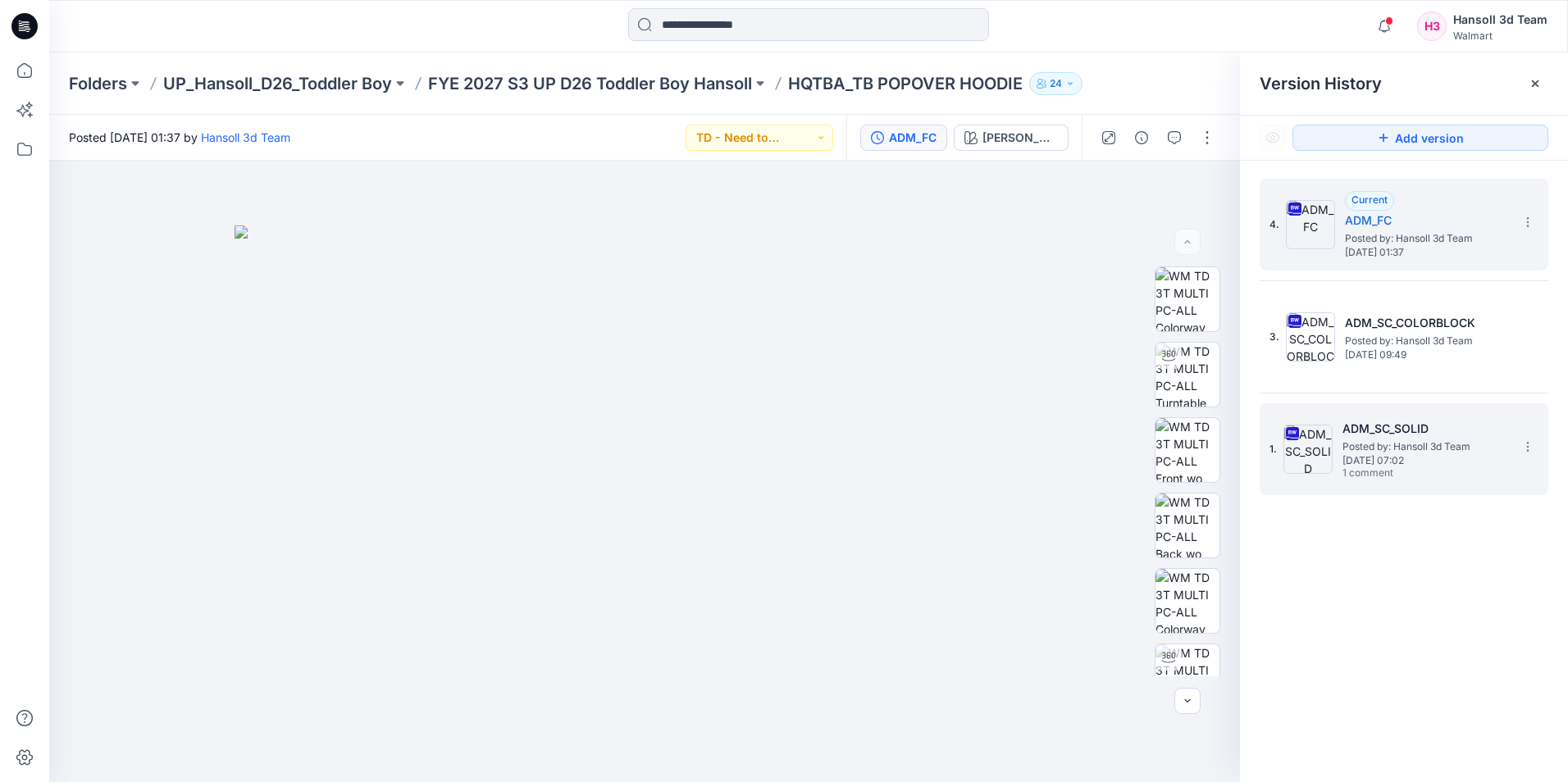
click at [1427, 434] on h5 "ADM_SC_SOLID" at bounding box center [1424, 429] width 164 height 19
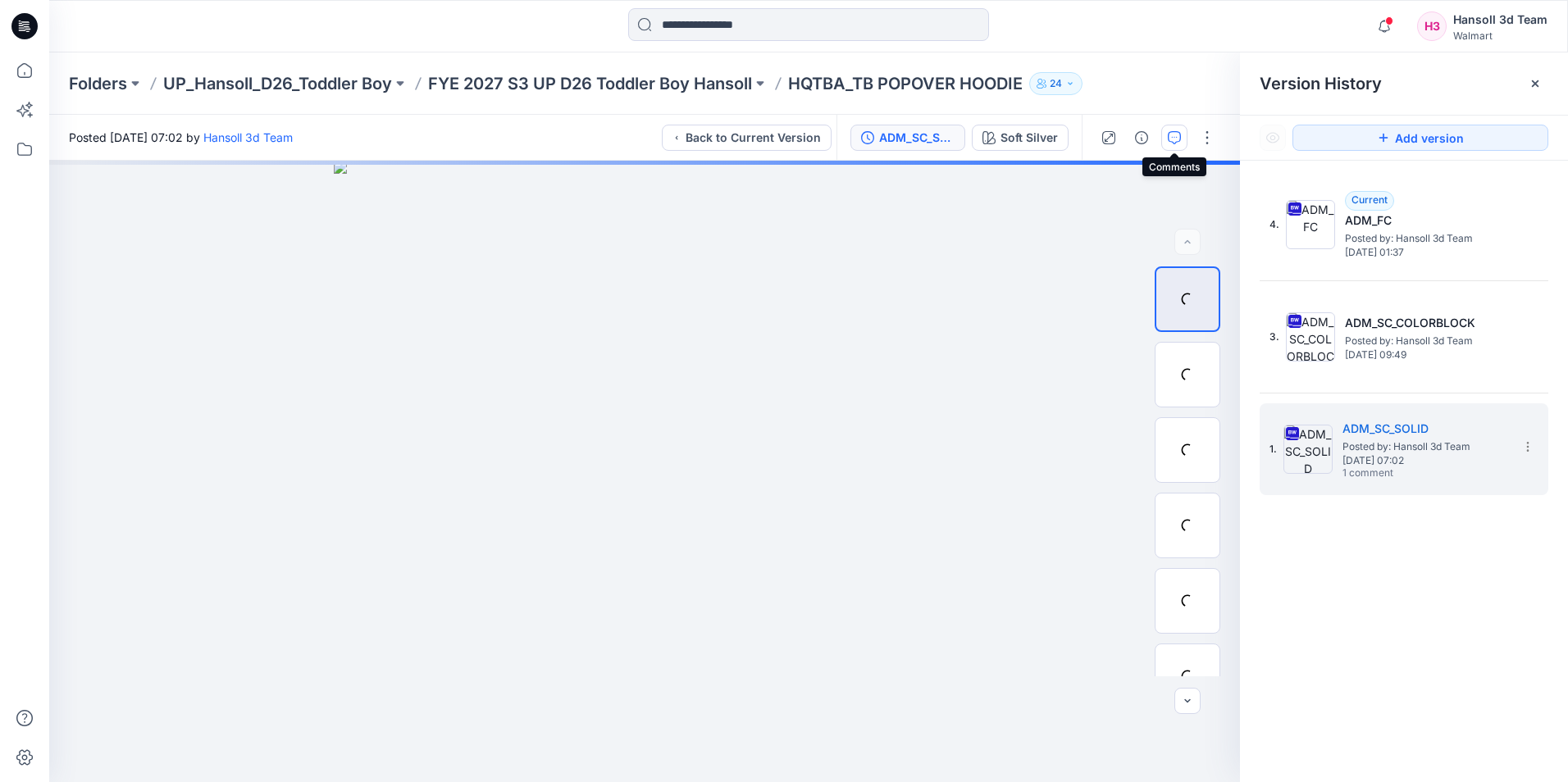
click at [1182, 135] on button "button" at bounding box center [1174, 138] width 27 height 27
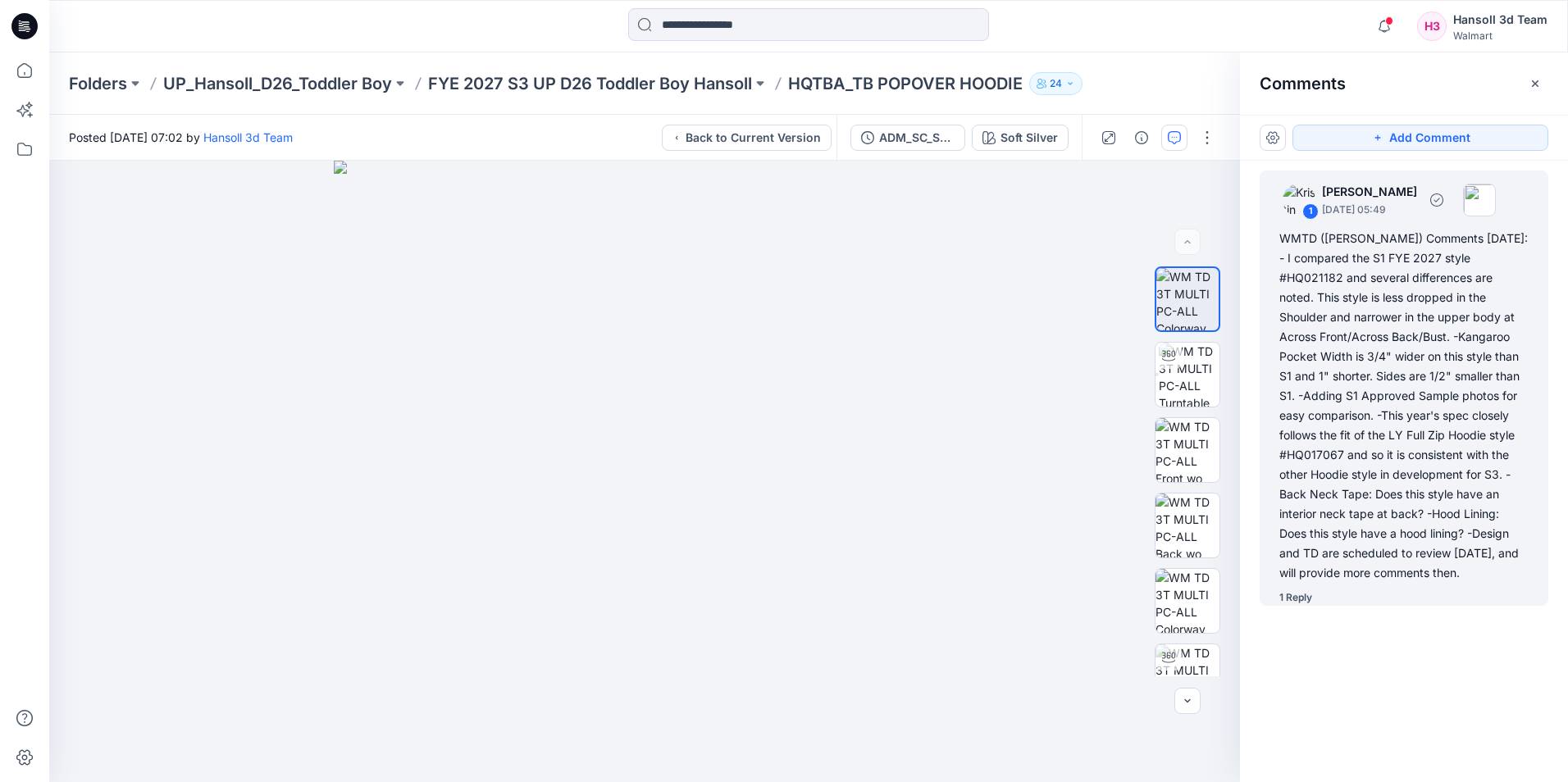
click at [1343, 318] on div "WMTD ([PERSON_NAME]) Comments [DATE]: - I compared the S1 FYE 2027 style #HQ021…" at bounding box center [1404, 406] width 249 height 354
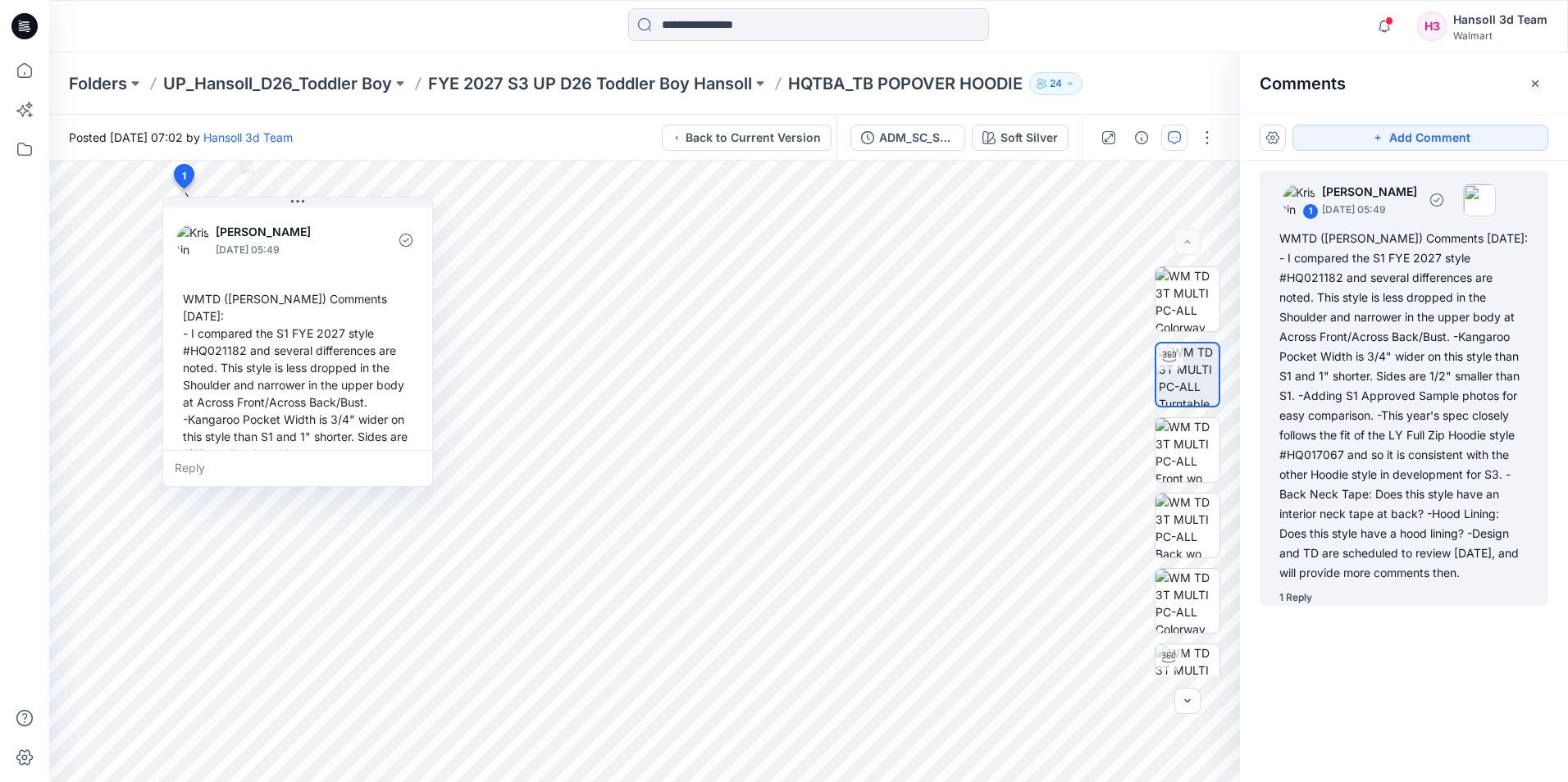
click at [1309, 593] on div "1 Reply" at bounding box center [1297, 598] width 33 height 17
click at [1305, 599] on div "1 Reply" at bounding box center [1297, 598] width 33 height 17
click at [1300, 599] on div "1 Reply" at bounding box center [1297, 598] width 33 height 17
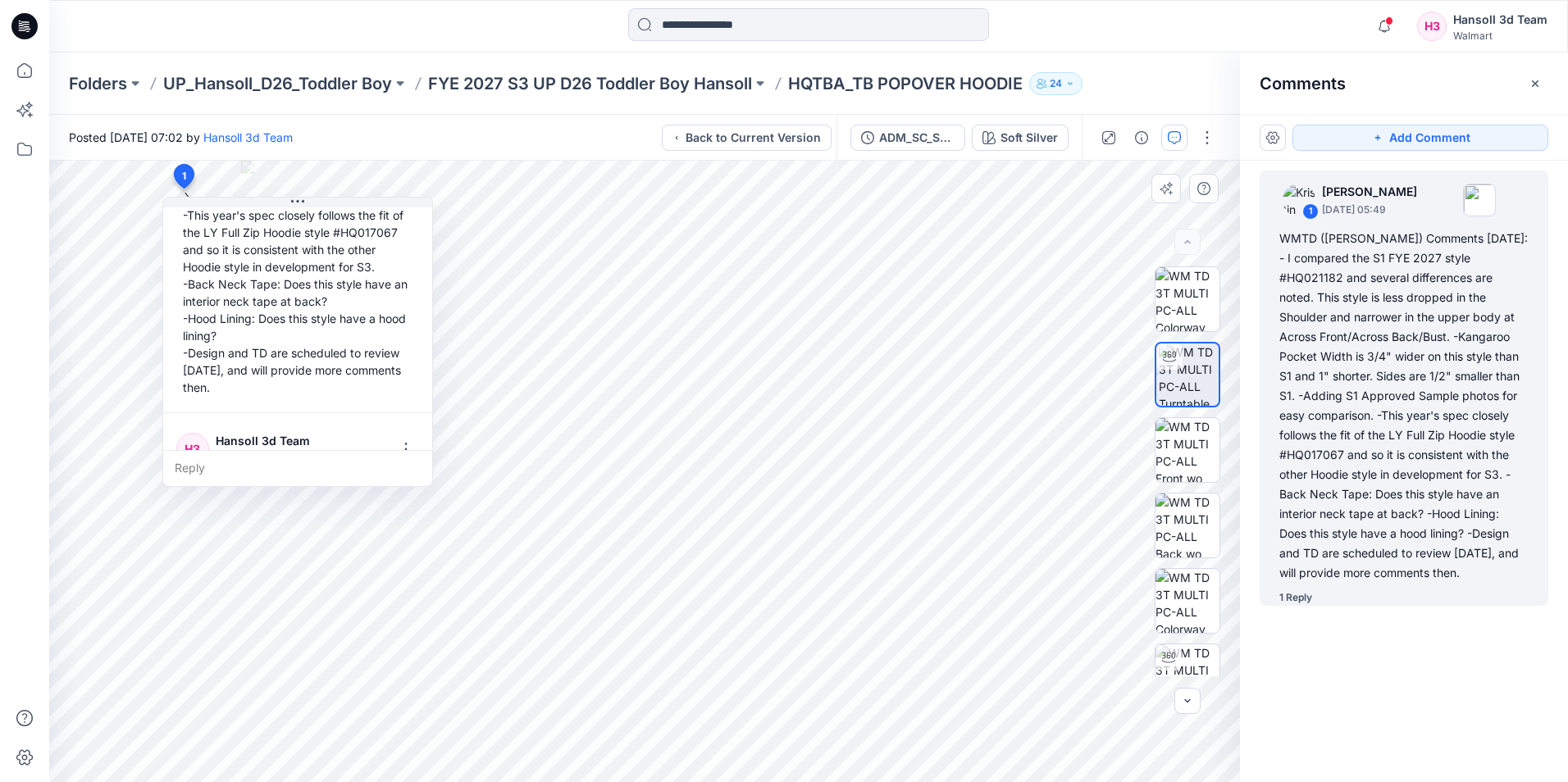
scroll to position [282, 0]
click at [630, 91] on p "FYE 2027 S3 UP D26 Toddler Boy Hansoll" at bounding box center [590, 83] width 324 height 23
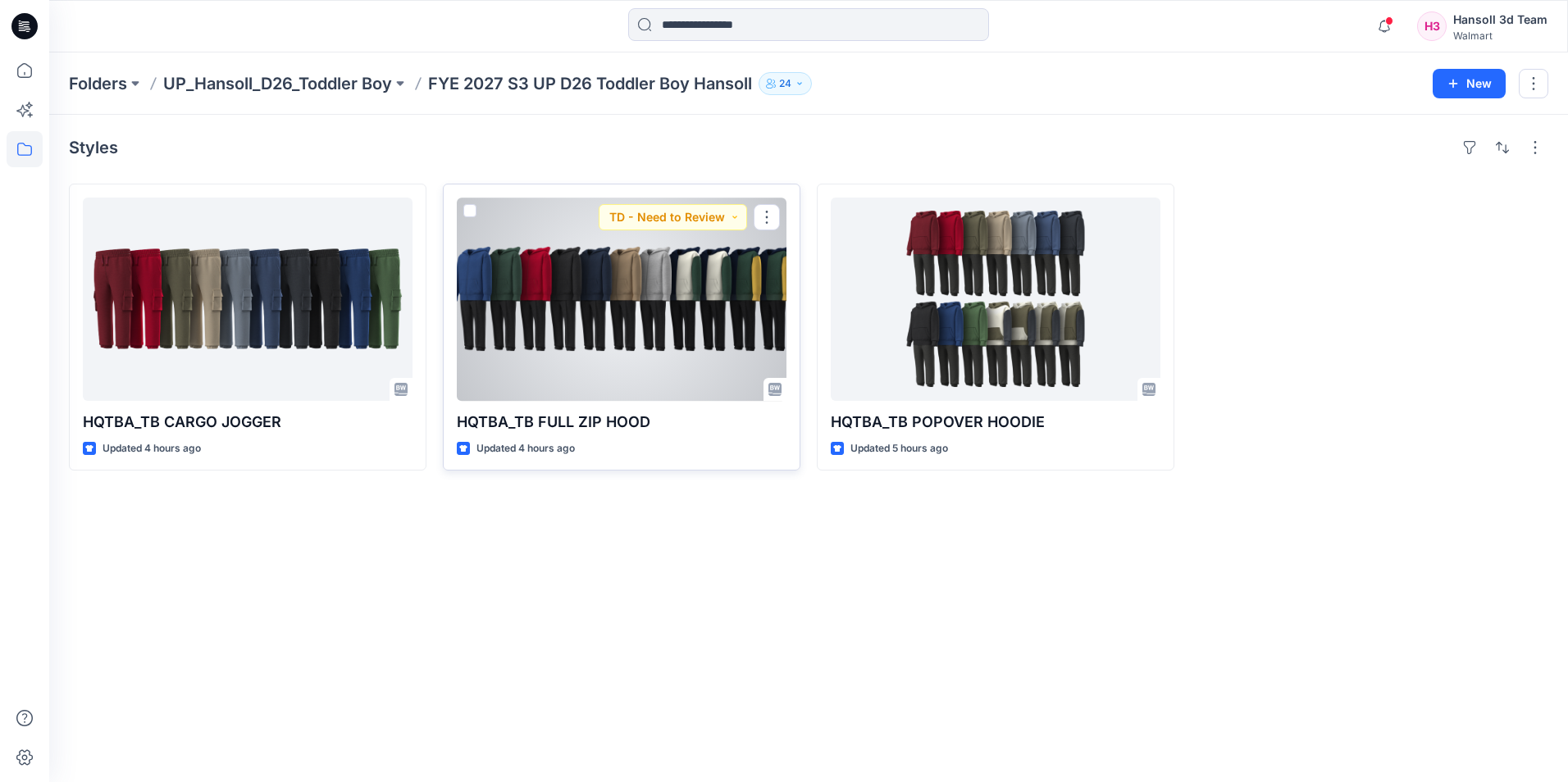
click at [672, 304] on div at bounding box center [622, 299] width 329 height 203
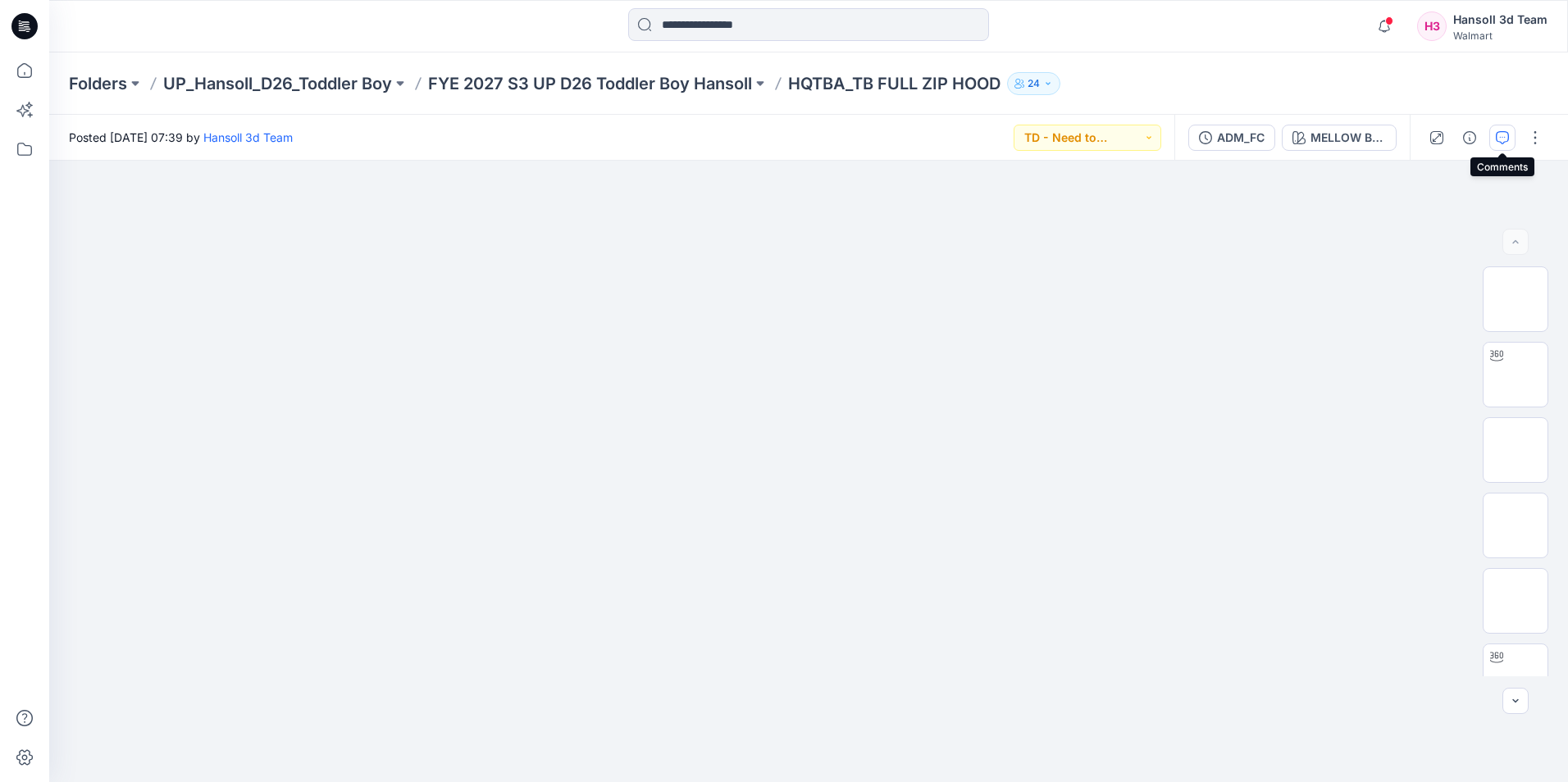
click at [1507, 143] on icon "button" at bounding box center [1503, 138] width 13 height 13
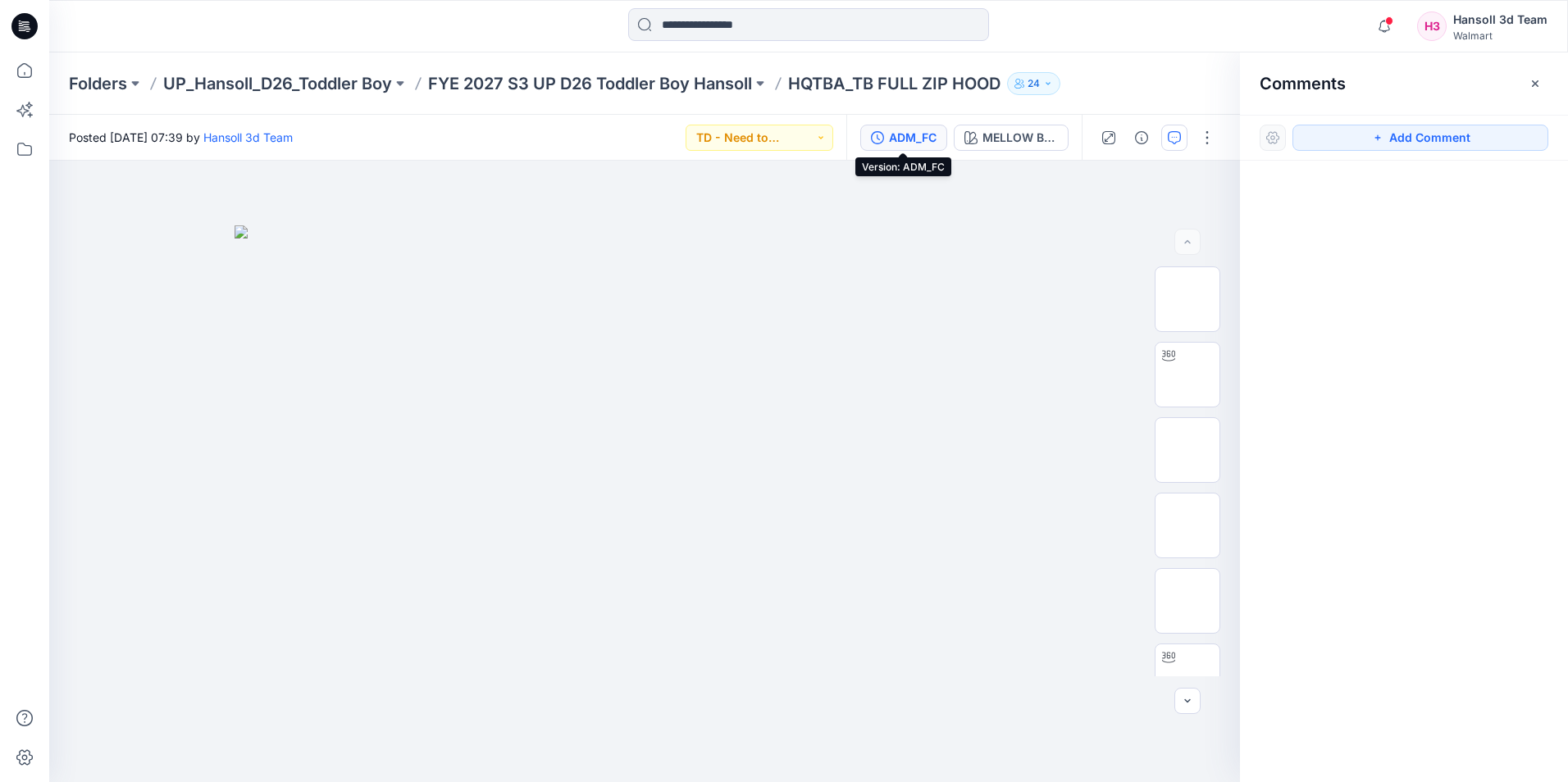
click at [907, 139] on div "ADM_FC" at bounding box center [913, 138] width 48 height 18
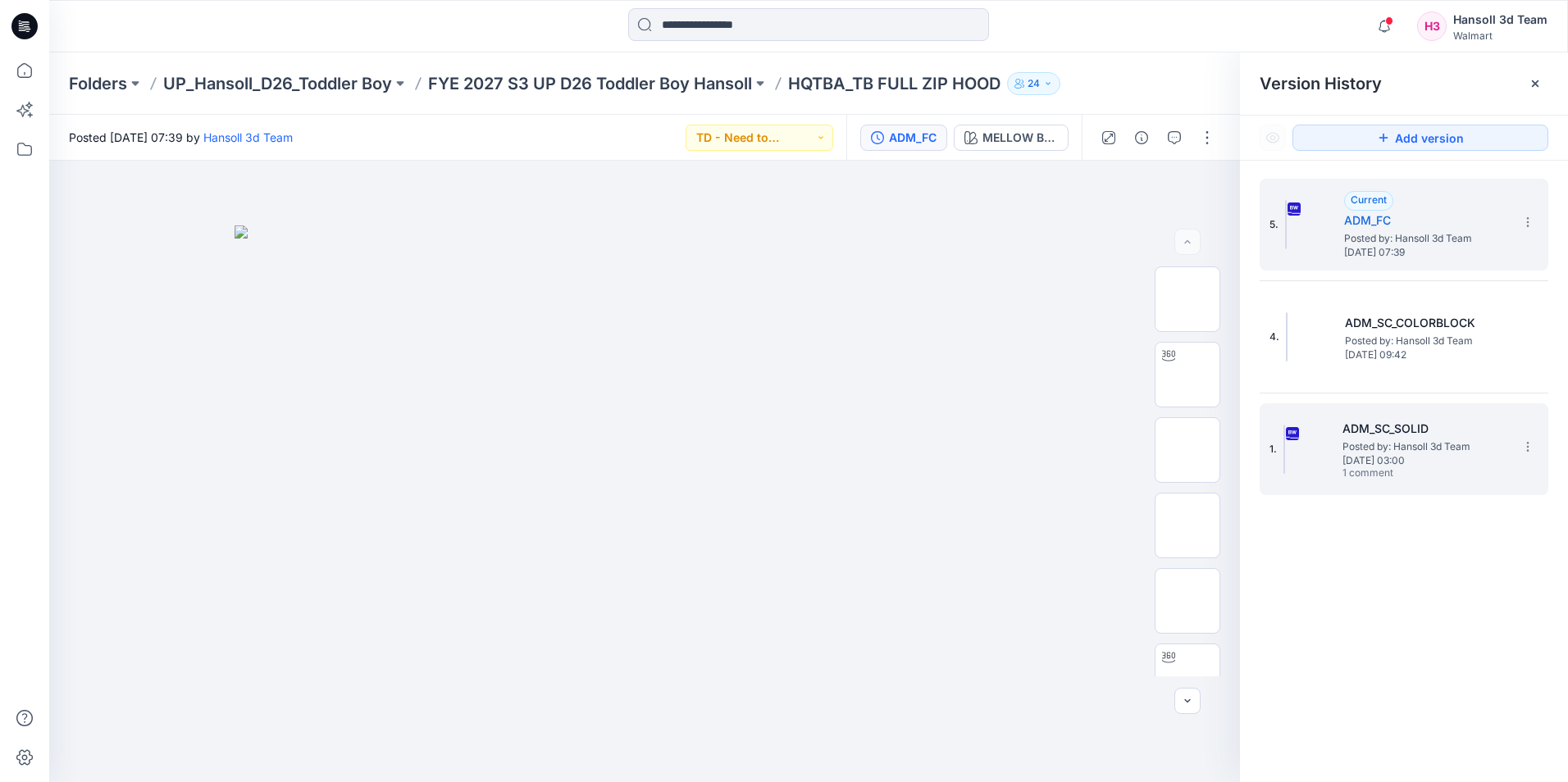
click at [1411, 426] on h5 "ADM_SC_SOLID" at bounding box center [1424, 429] width 164 height 19
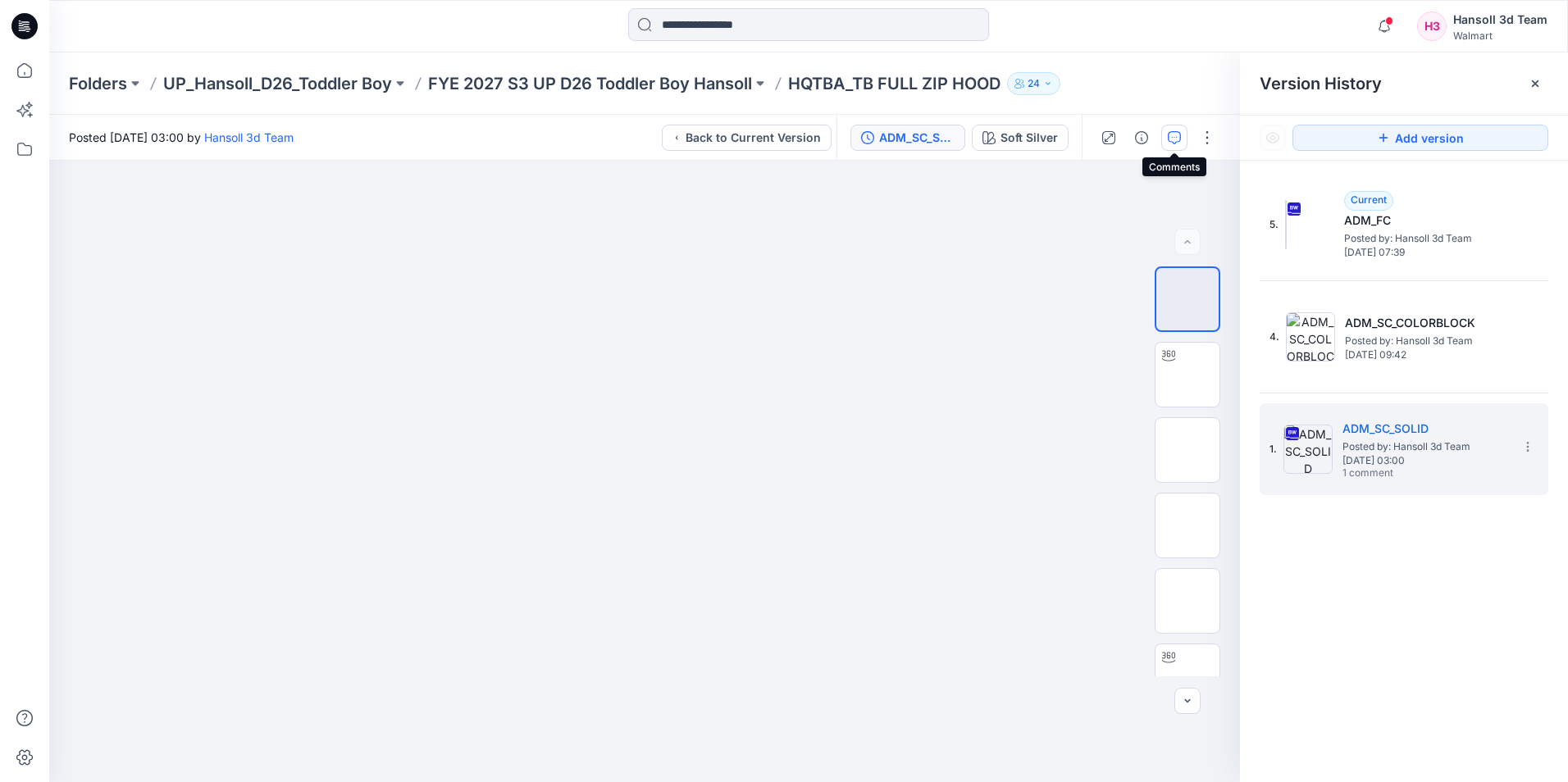
click at [1178, 133] on icon "button" at bounding box center [1174, 138] width 13 height 13
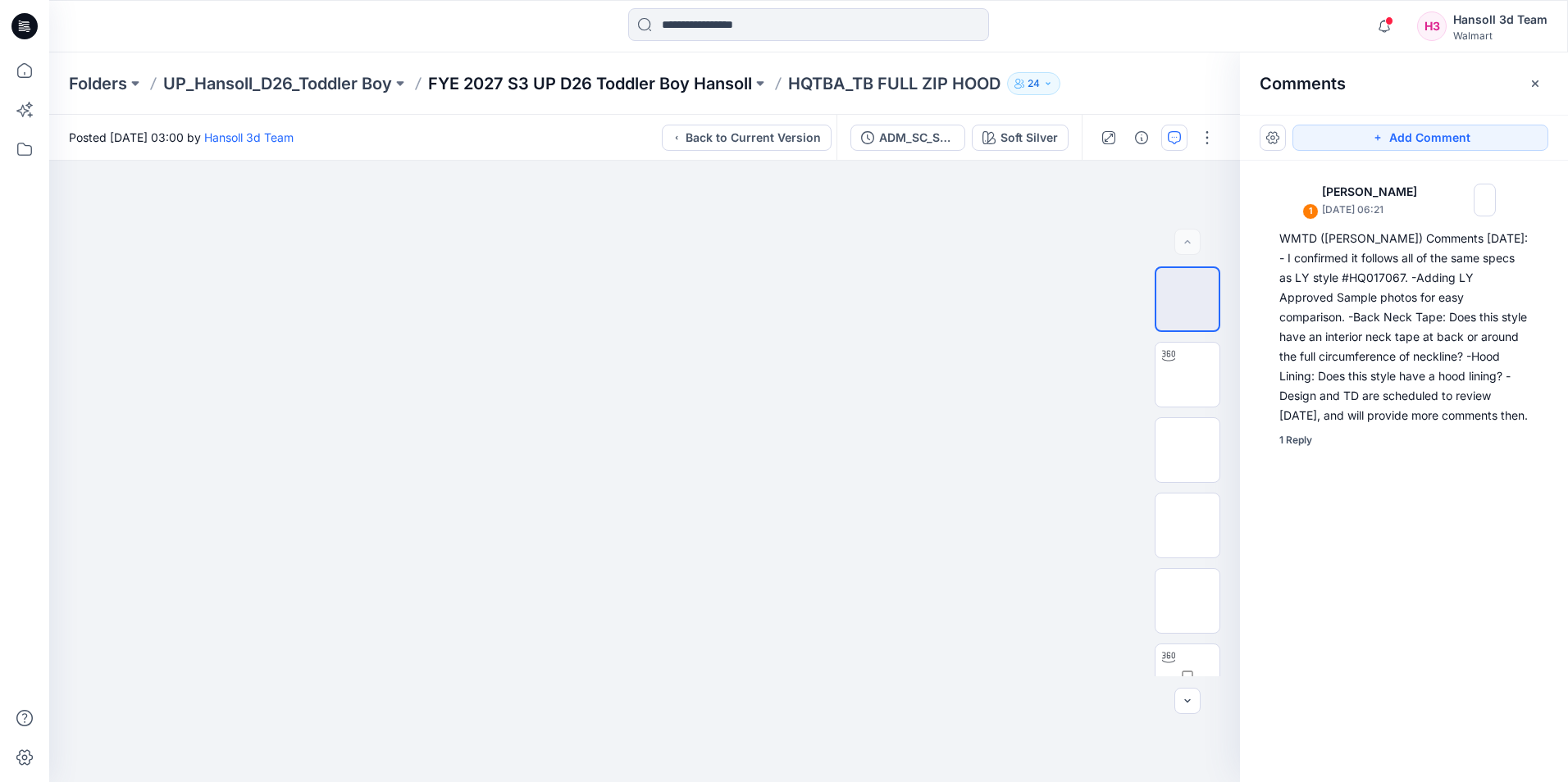
click at [525, 82] on p "FYE 2027 S3 UP D26 Toddler Boy Hansoll" at bounding box center [590, 83] width 324 height 23
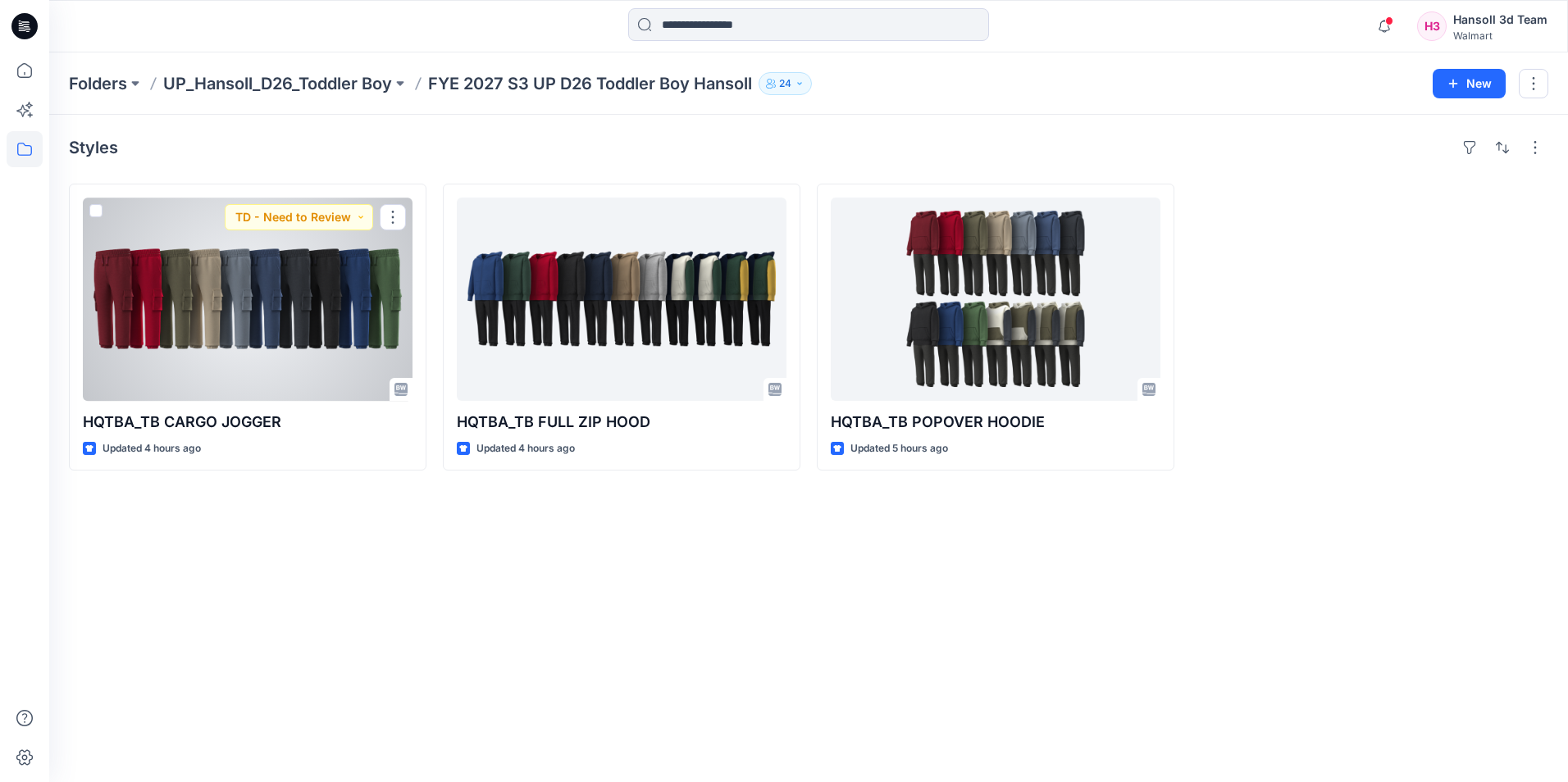
click at [283, 291] on div at bounding box center [248, 299] width 329 height 203
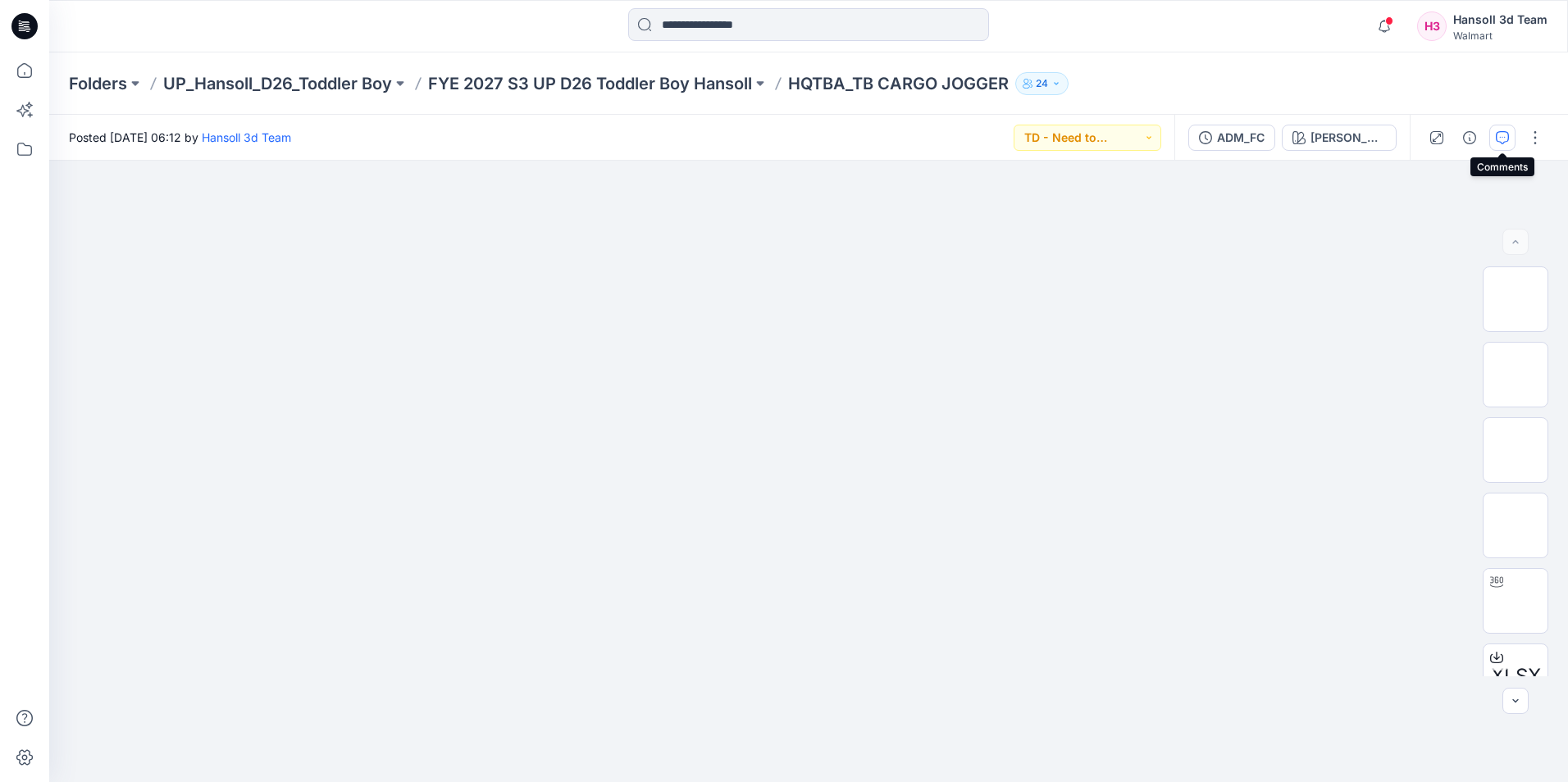
click at [1504, 138] on icon "button" at bounding box center [1503, 138] width 13 height 13
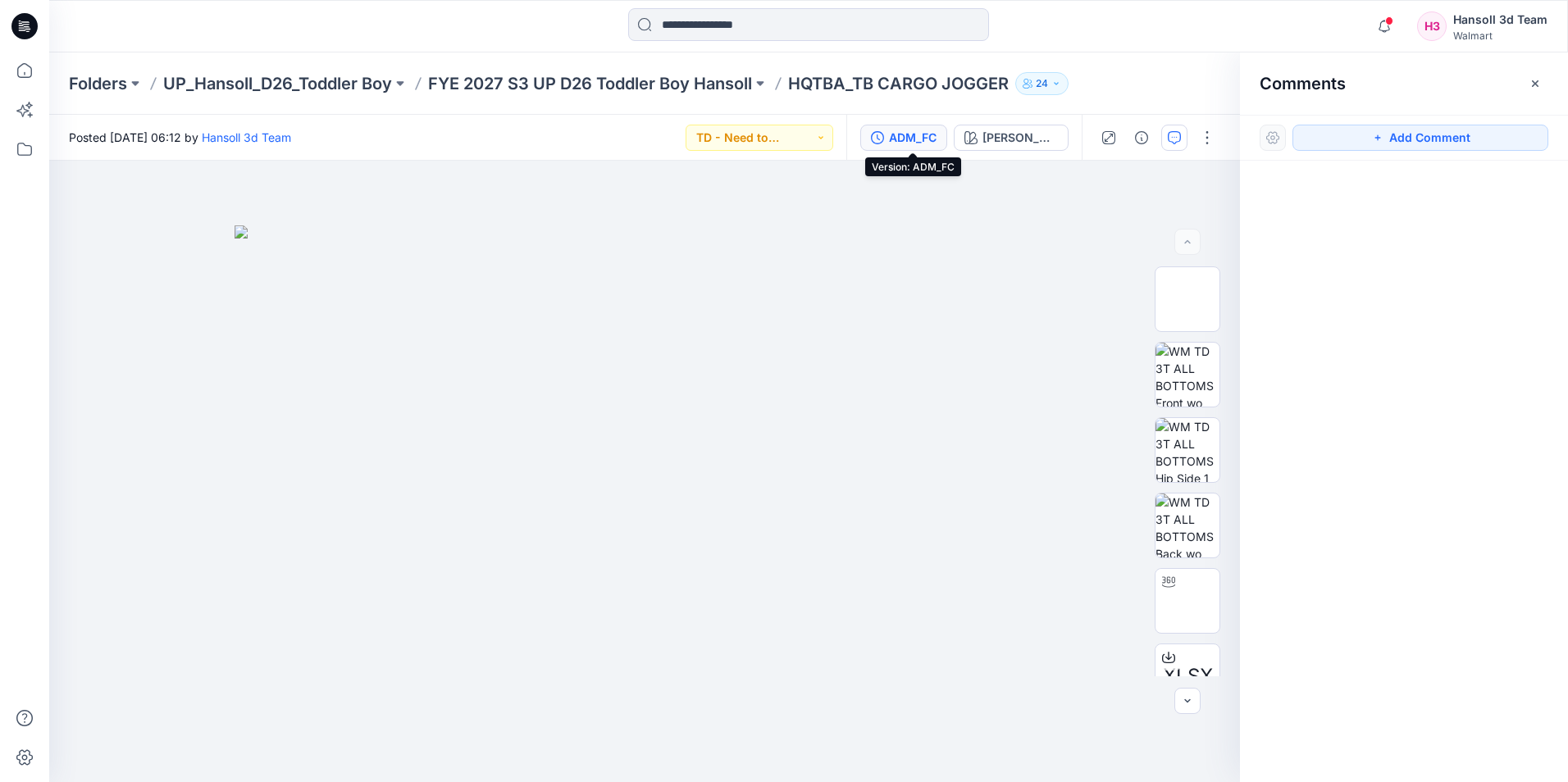
click at [925, 133] on div "ADM_FC" at bounding box center [913, 138] width 48 height 18
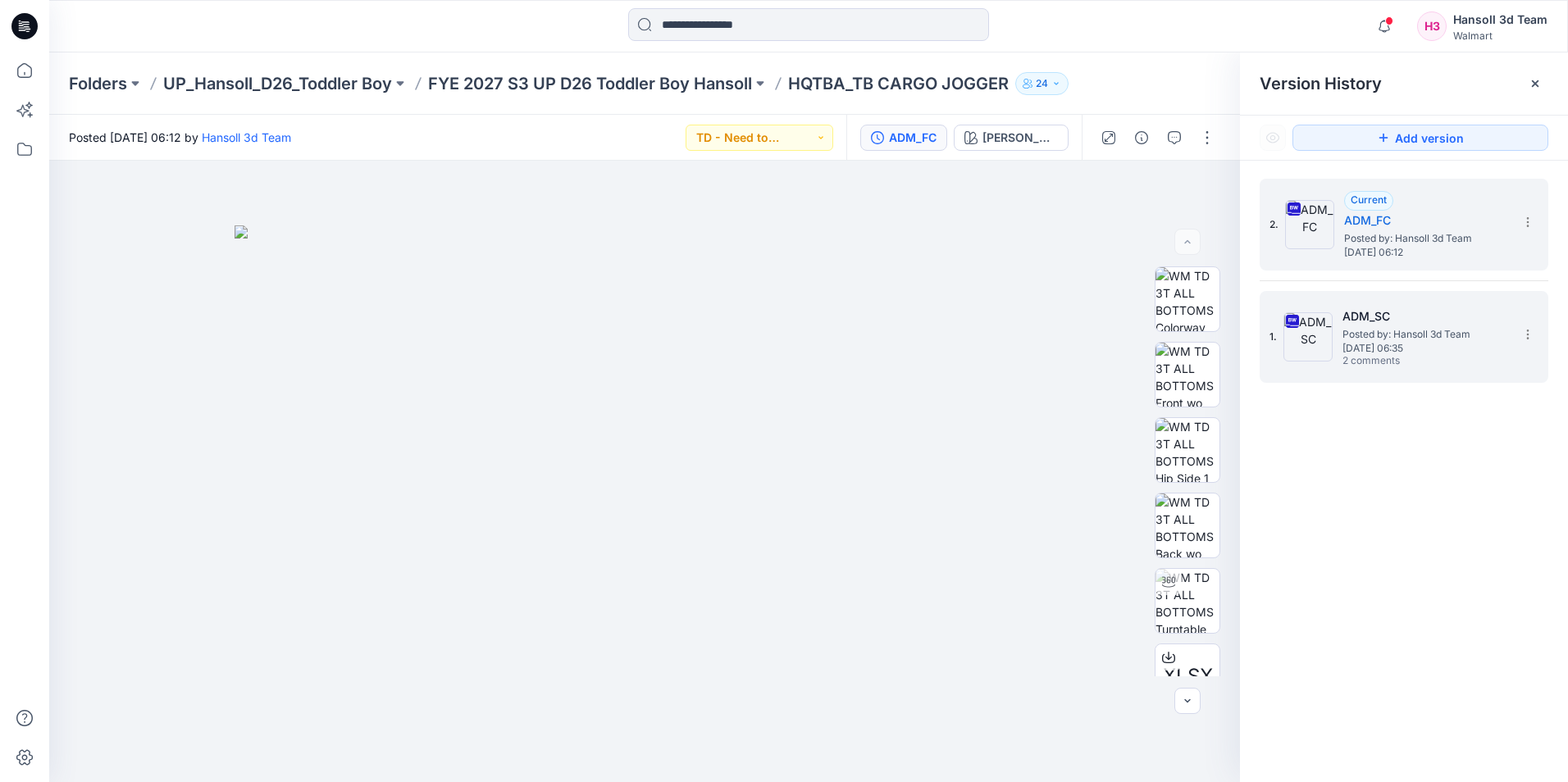
click at [1350, 361] on span "2 comments" at bounding box center [1400, 362] width 115 height 13
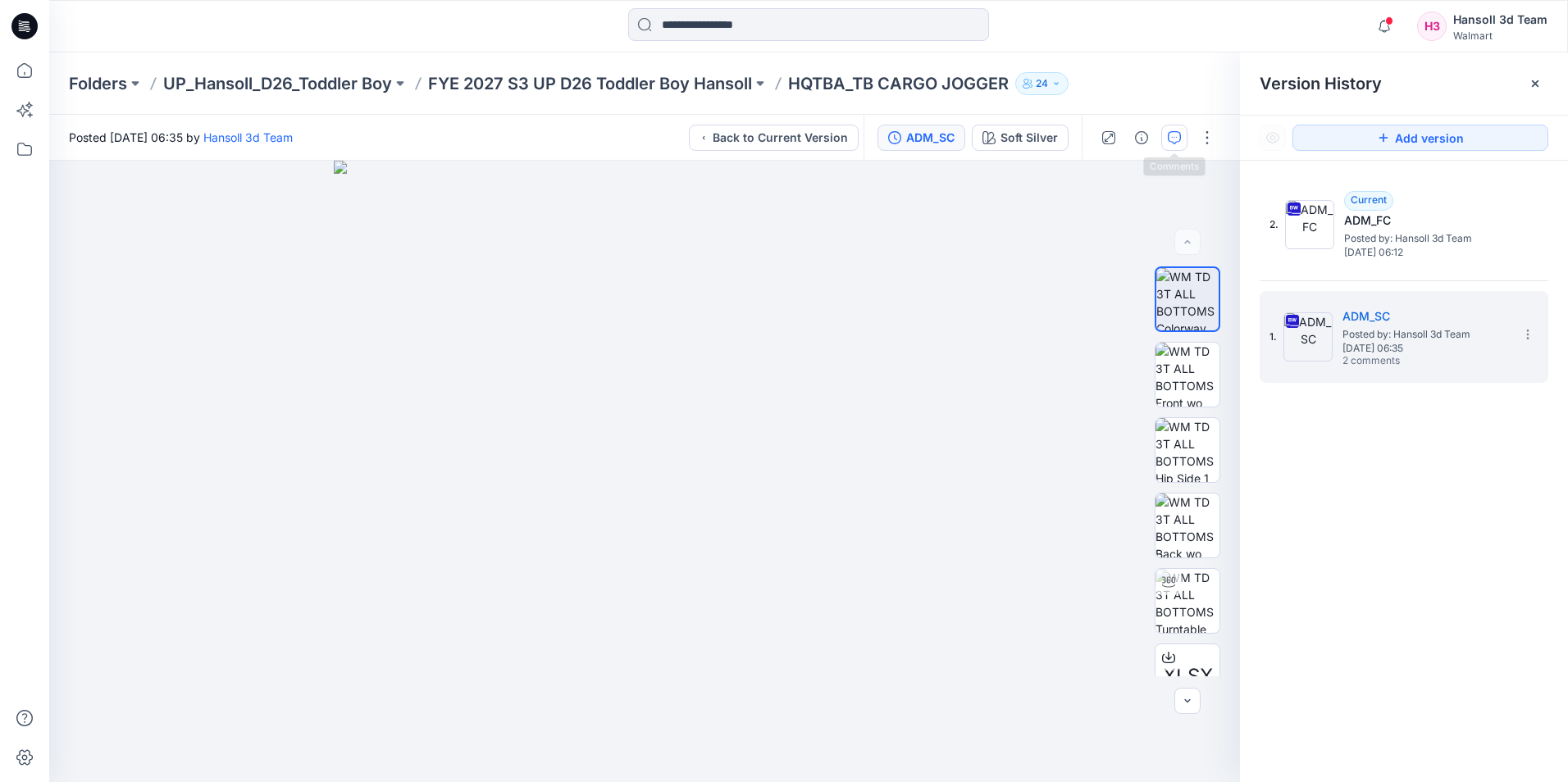
click at [1179, 143] on icon "button" at bounding box center [1174, 138] width 13 height 13
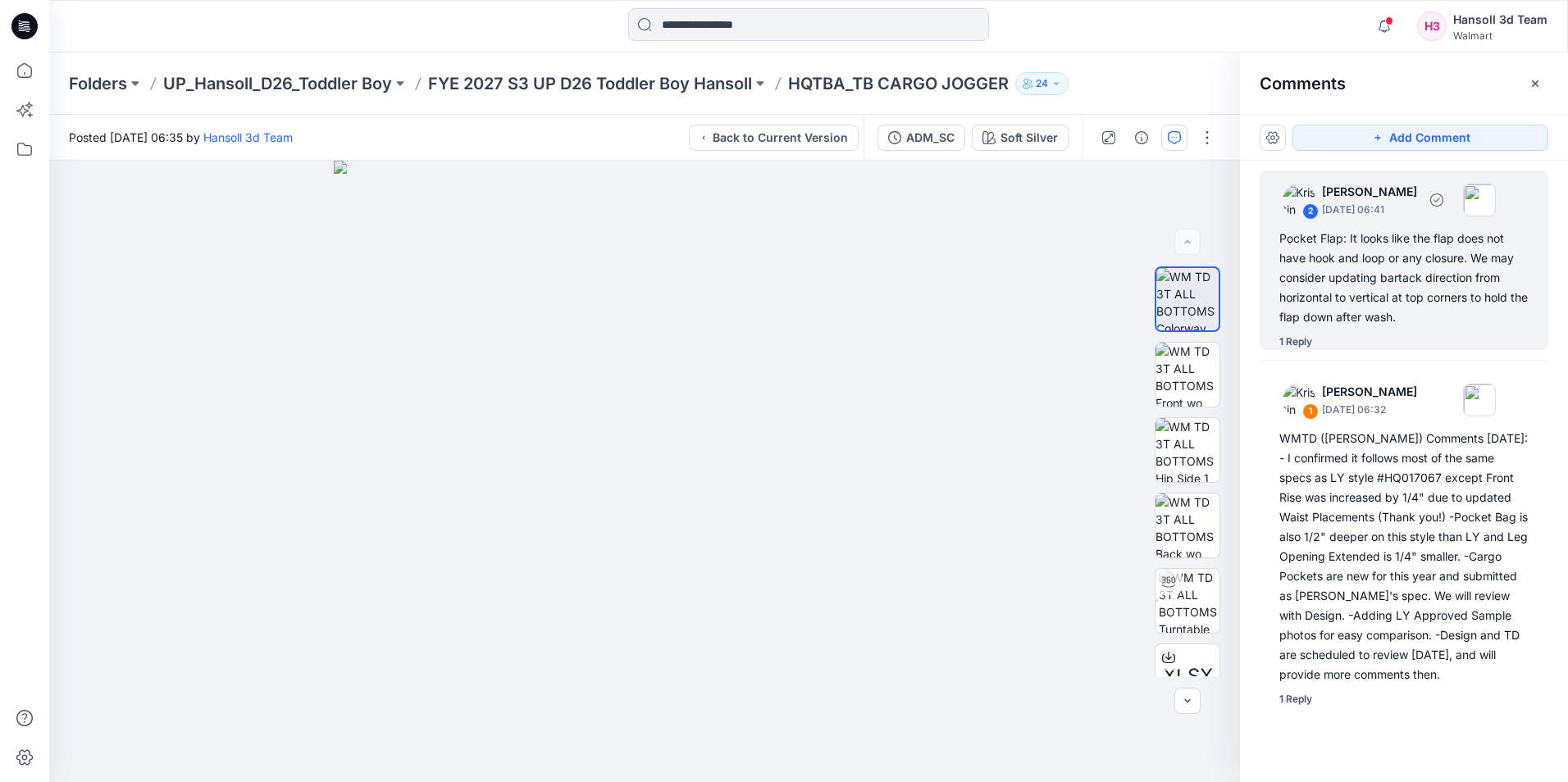
click at [1346, 230] on div "Pocket Flap: It looks like the flap does not have hook and loop or any closure.…" at bounding box center [1404, 278] width 249 height 98
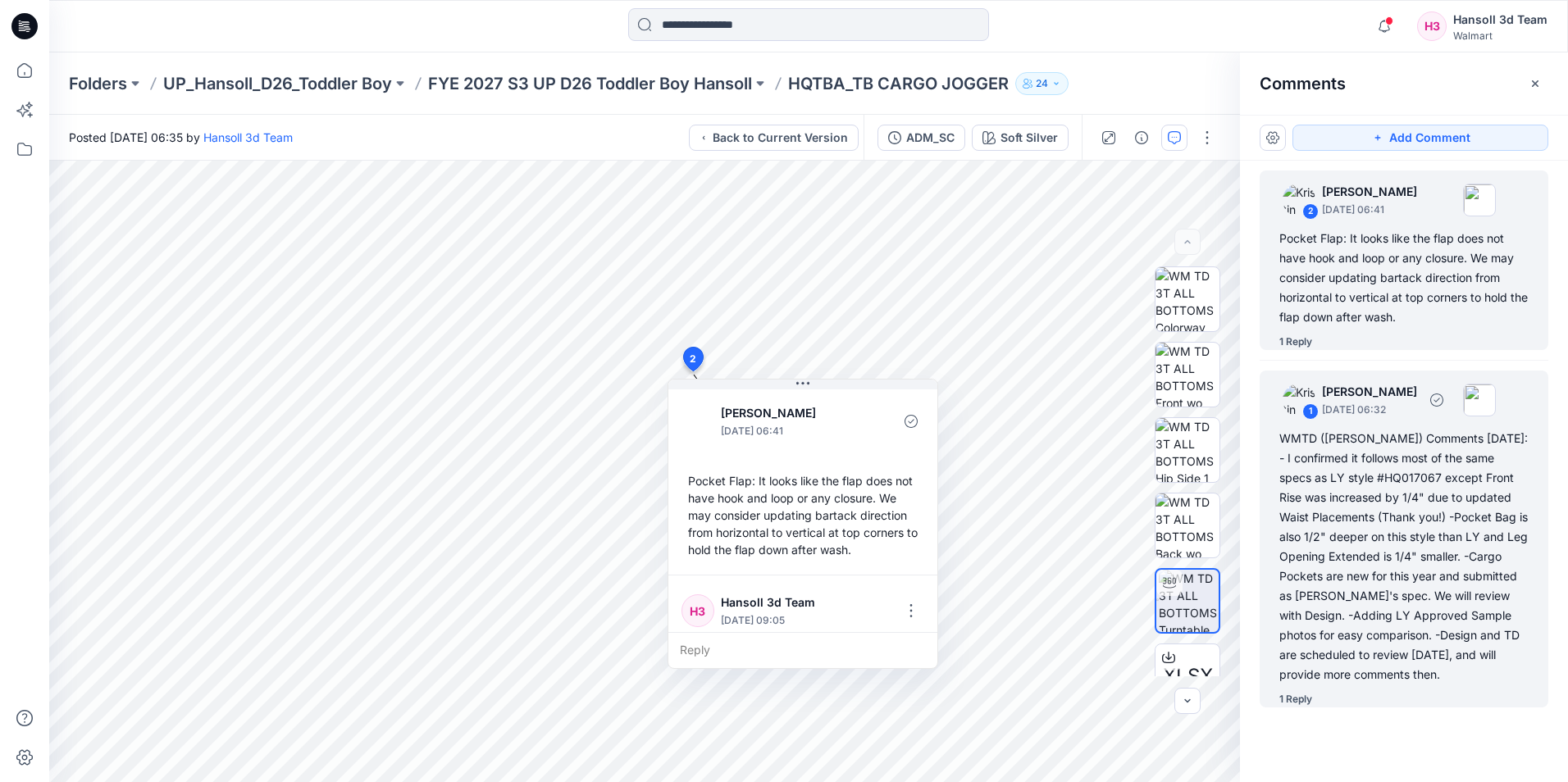
click at [1365, 481] on div "WMTD ([PERSON_NAME]) Comments [DATE]: - I confirmed it follows most of the same…" at bounding box center [1404, 557] width 249 height 256
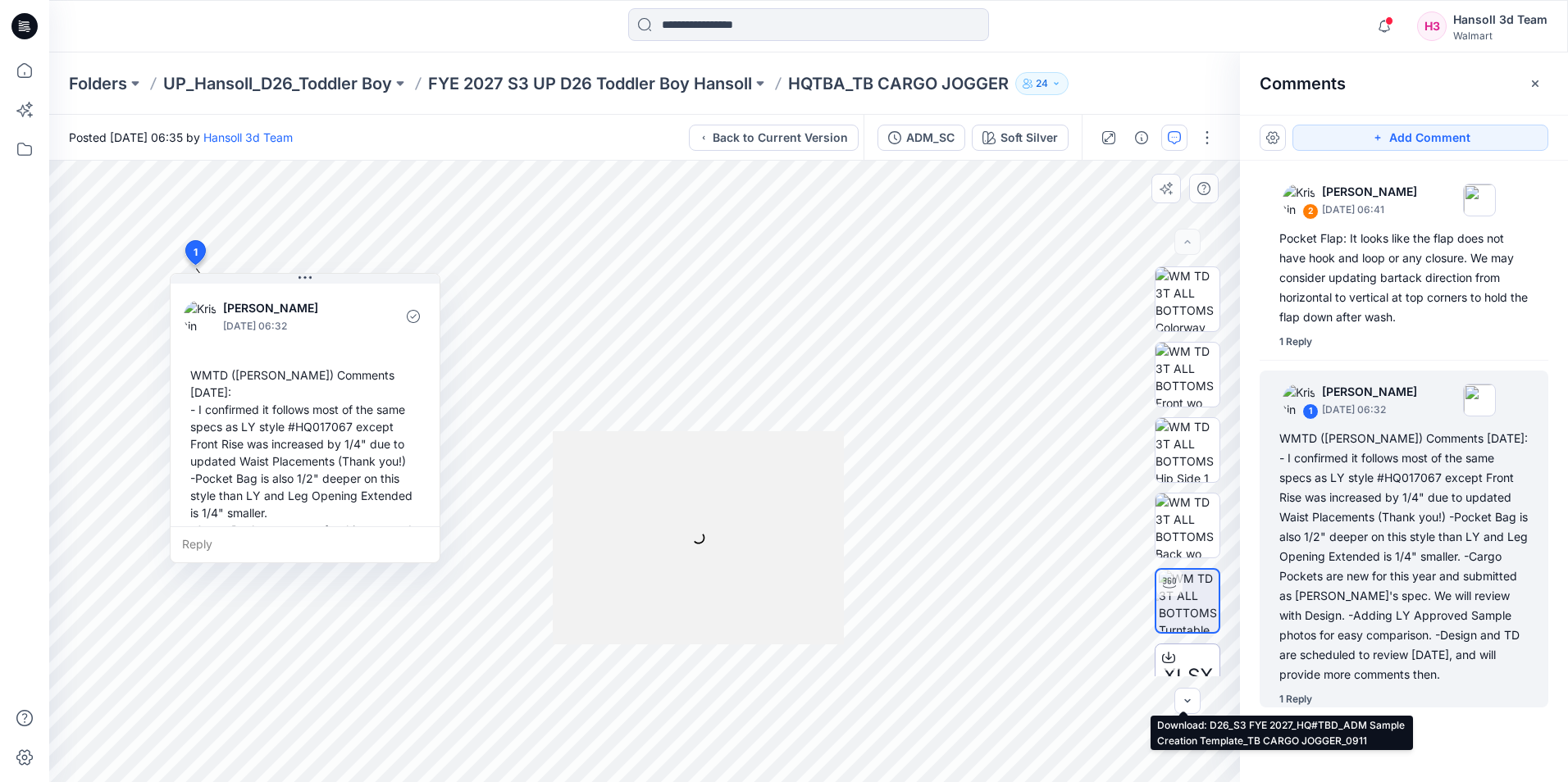
click at [1186, 653] on div "XLSX" at bounding box center [1187, 676] width 65 height 65
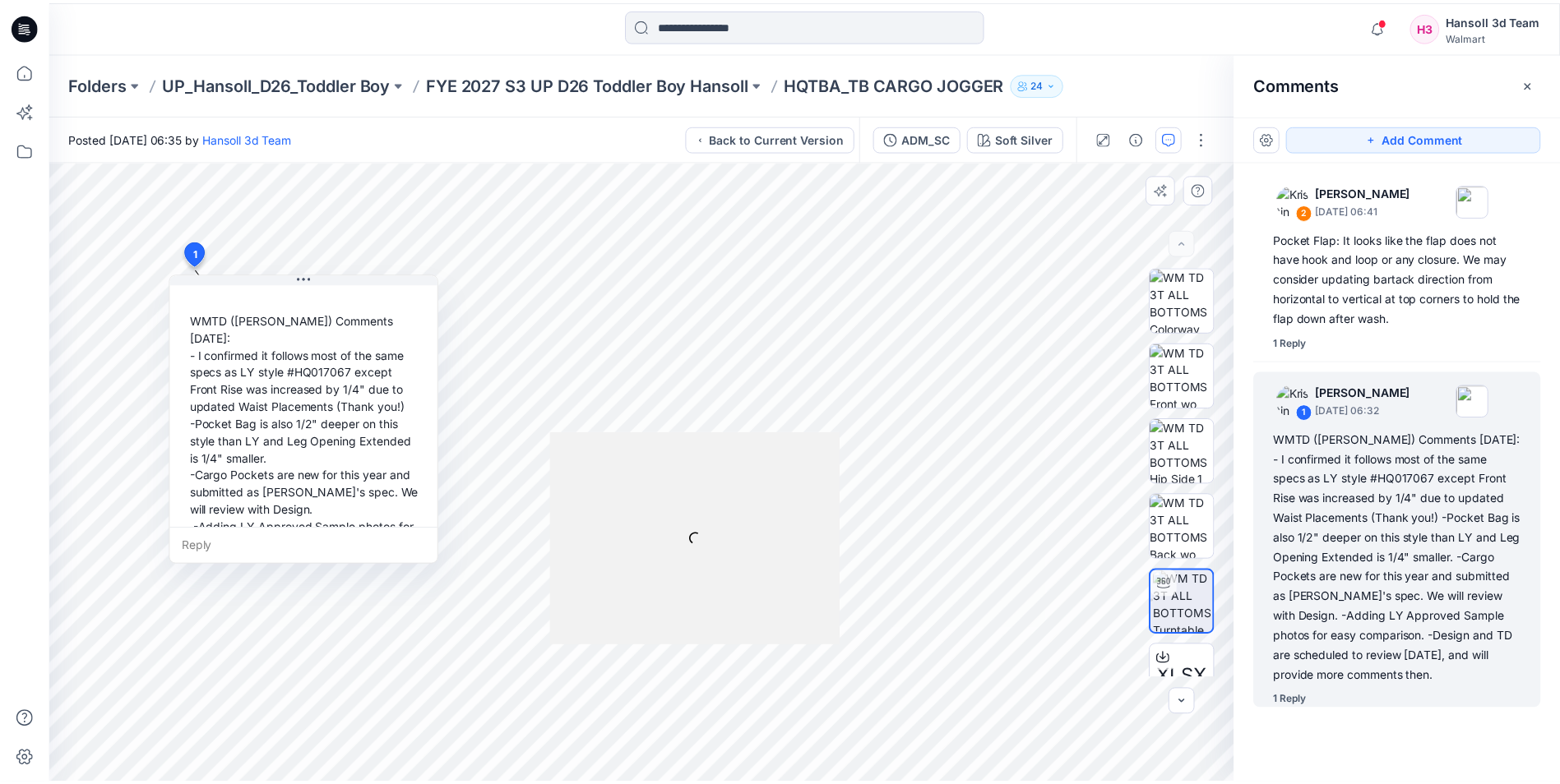
scroll to position [82, 0]
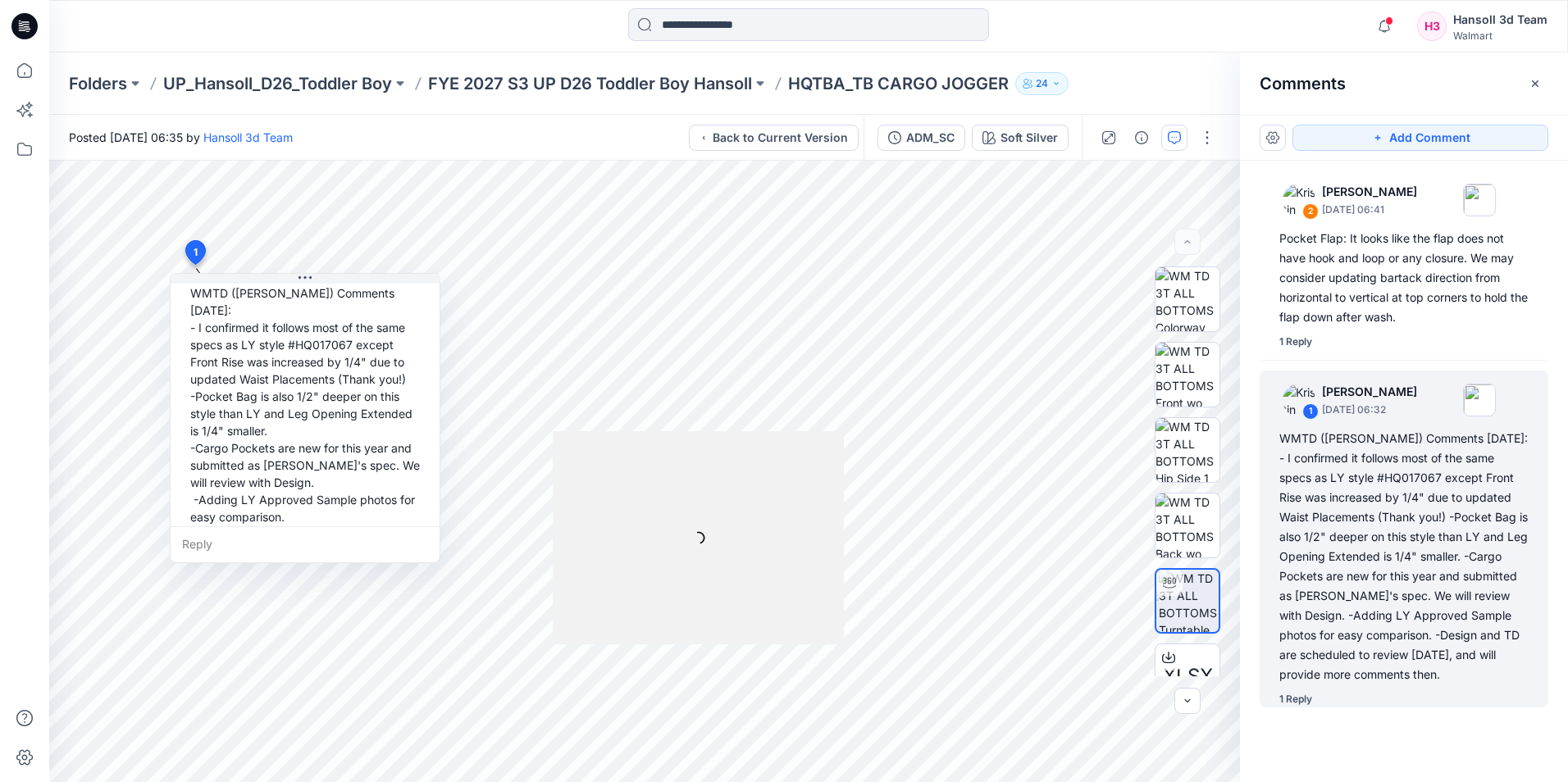
click at [31, 29] on icon at bounding box center [24, 26] width 27 height 27
